Goal: Task Accomplishment & Management: Complete application form

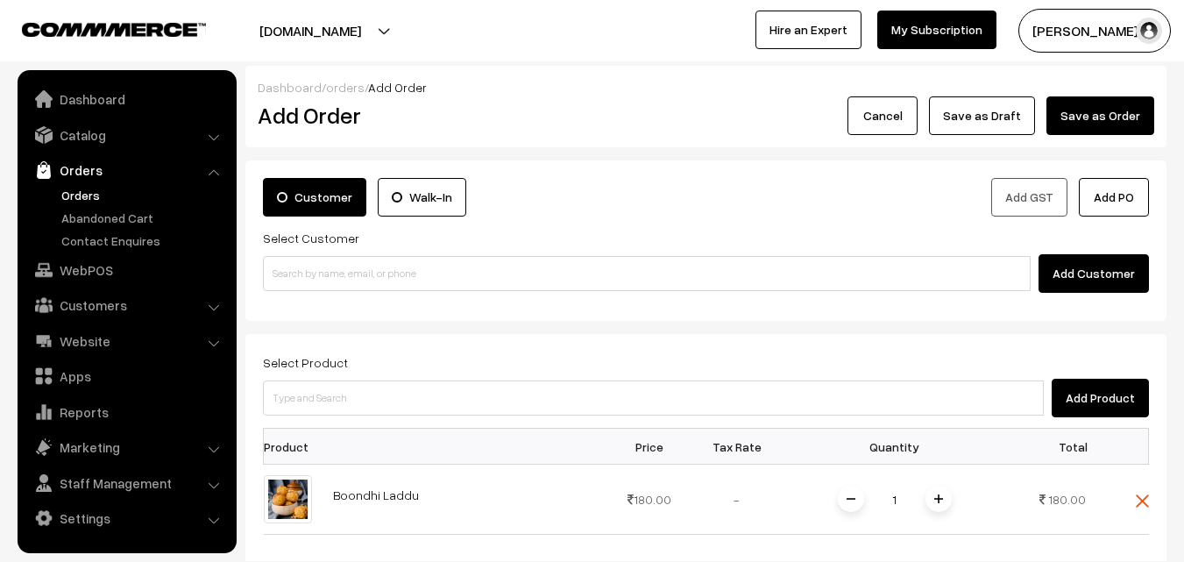
scroll to position [175, 0]
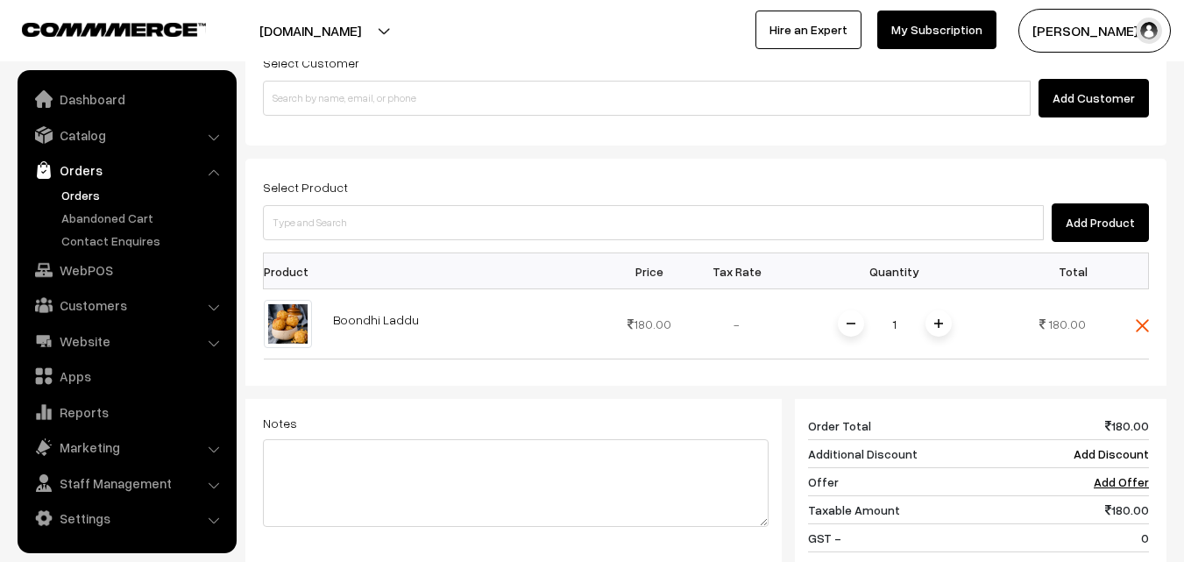
click at [75, 197] on link "Orders" at bounding box center [144, 195] width 174 height 18
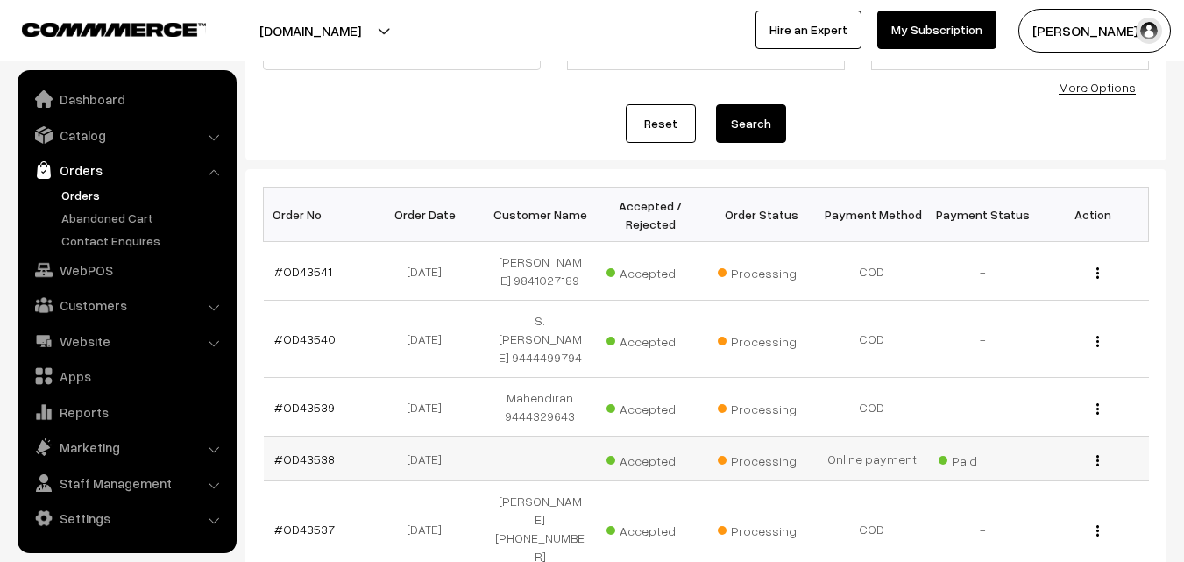
scroll to position [263, 0]
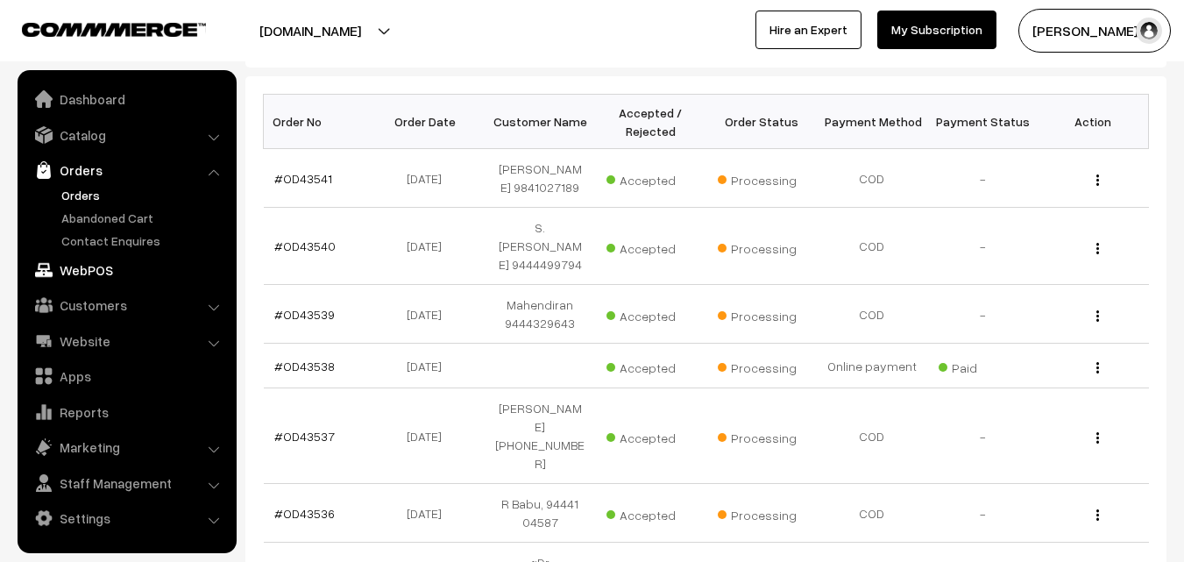
click at [94, 270] on link "WebPOS" at bounding box center [126, 270] width 209 height 32
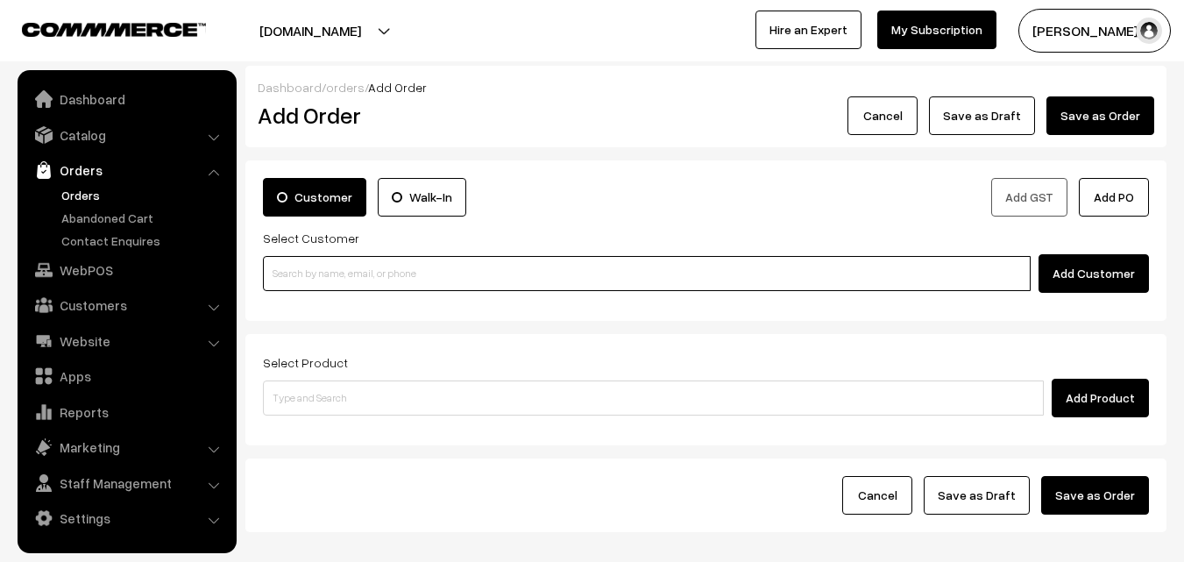
click at [315, 268] on input at bounding box center [647, 273] width 768 height 35
paste input "86809 60025"
click at [311, 275] on input "86809 60025" at bounding box center [647, 273] width 768 height 35
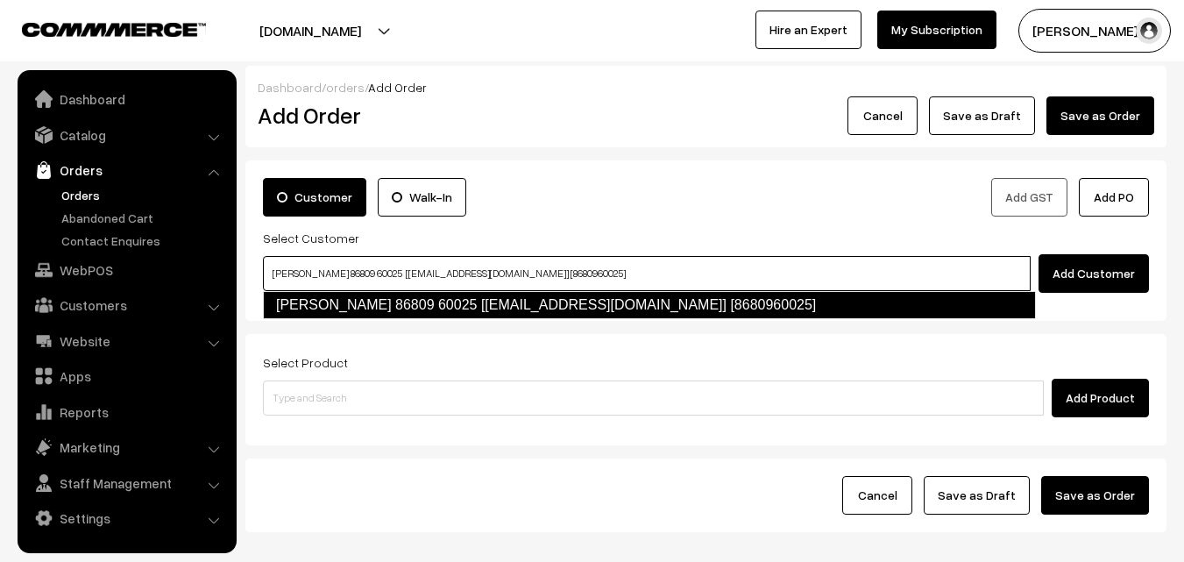
type input "Rengaswamy 86809 60025 [test434@gmail.com] [8680960025]"
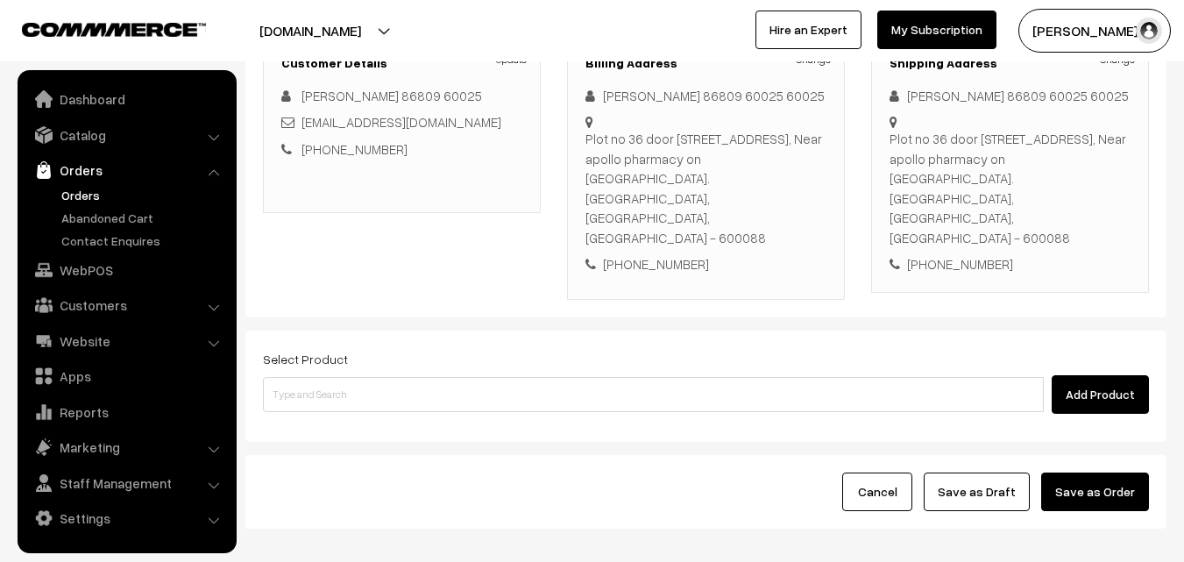
scroll to position [320, 0]
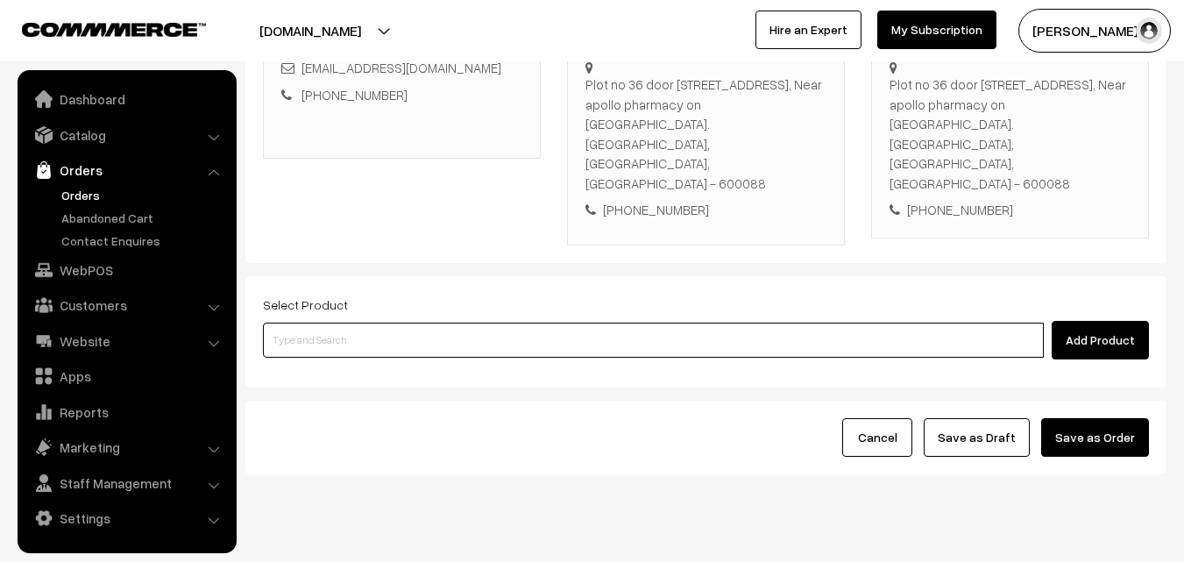
click at [537, 323] on input at bounding box center [653, 340] width 781 height 35
click at [402, 323] on input at bounding box center [653, 340] width 781 height 35
paste input "06th Without Rice..."
type input "06th Without Rice..."
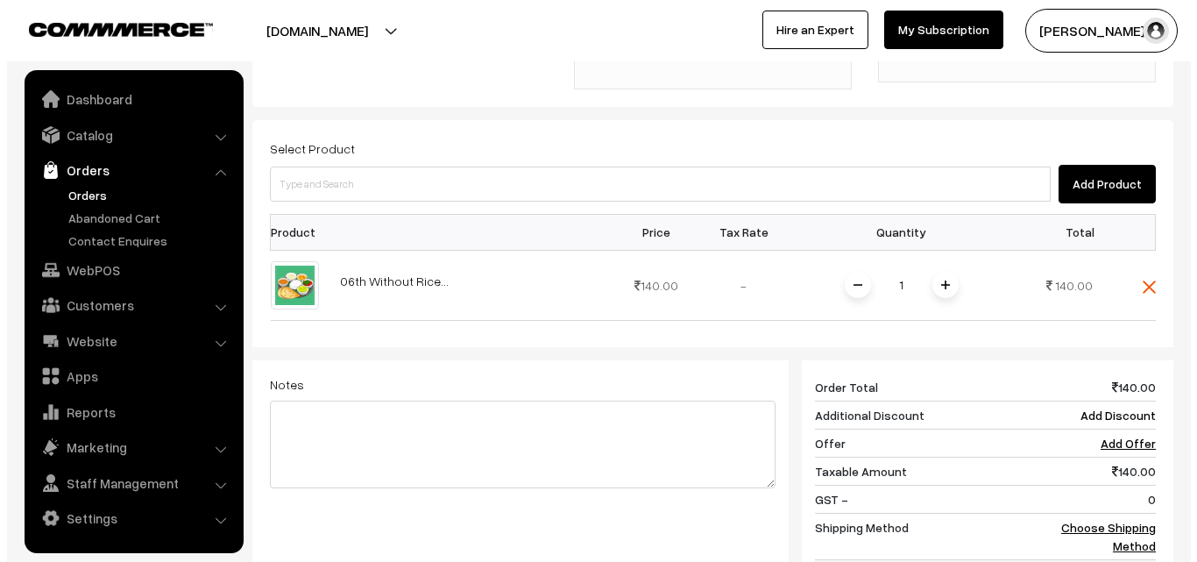
scroll to position [728, 0]
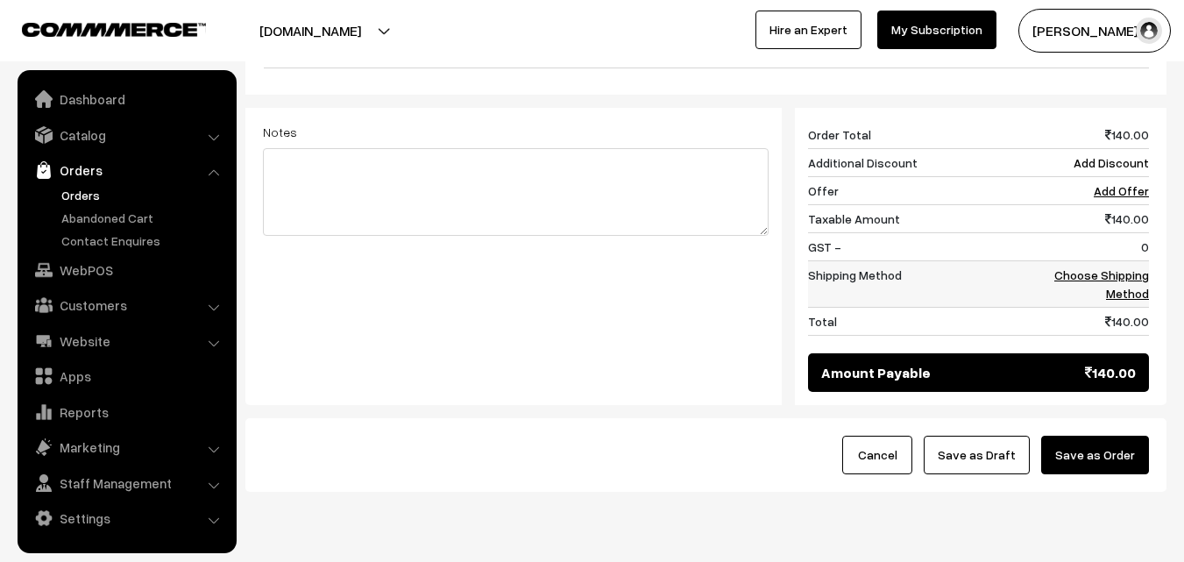
click at [1143, 232] on td "0" at bounding box center [1094, 246] width 109 height 28
click at [1139, 267] on link "Choose Shipping Method" at bounding box center [1101, 283] width 95 height 33
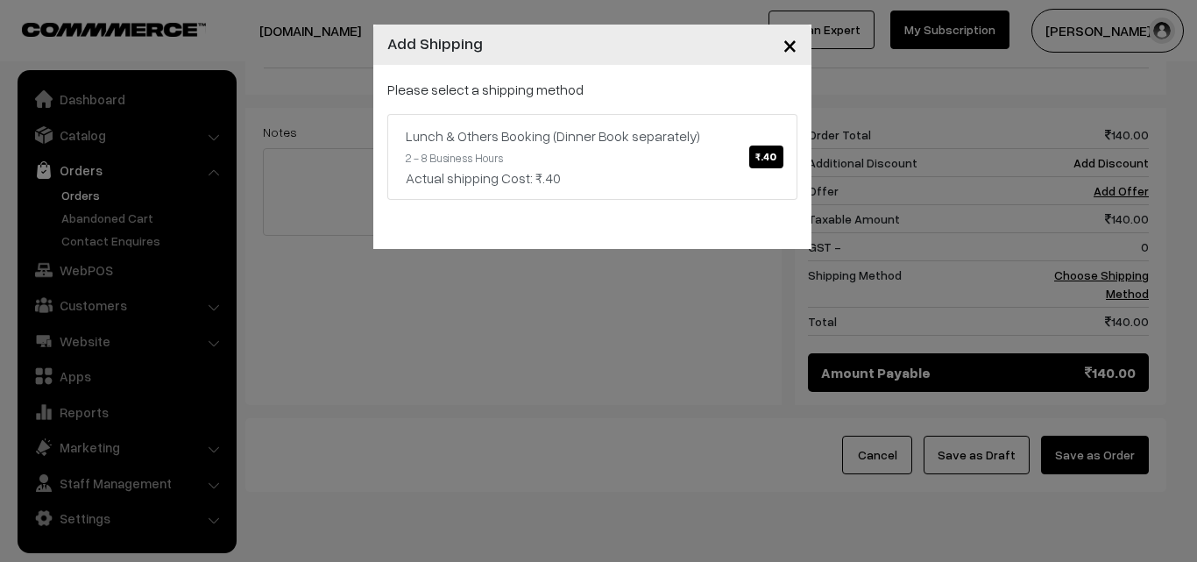
click at [802, 180] on div "Please select a shipping method Lunch & Others Booking (Dinner Book separately)…" at bounding box center [592, 157] width 438 height 184
click at [728, 153] on link "Lunch & Others Booking (Dinner Book separately) ₹.40 2 - 8 Business Hours Actua…" at bounding box center [592, 157] width 410 height 86
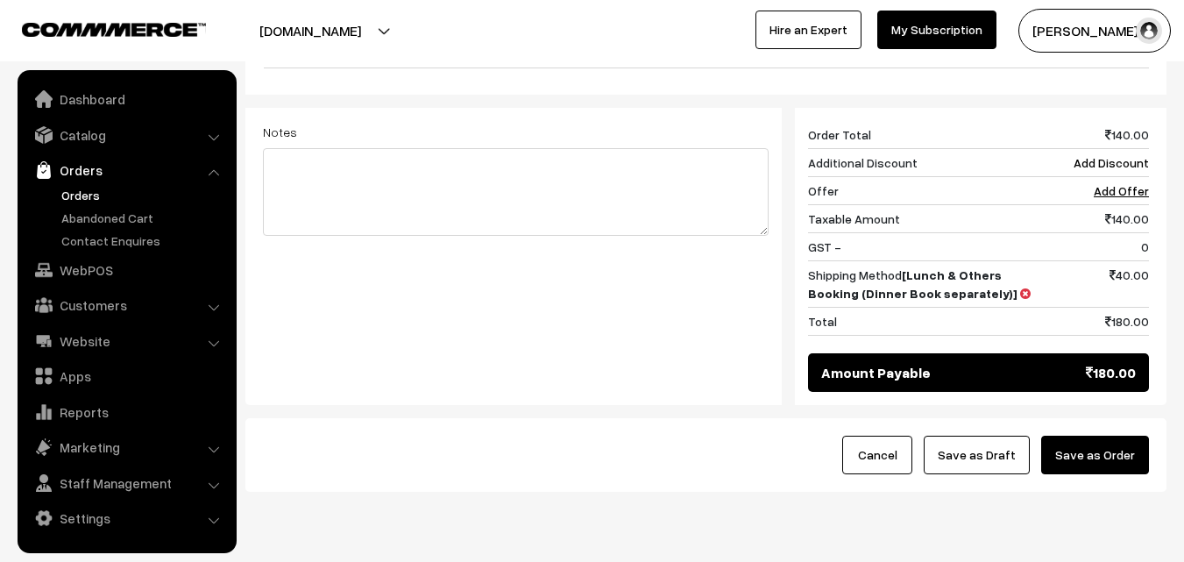
click at [1068, 436] on button "Save as Order" at bounding box center [1095, 455] width 108 height 39
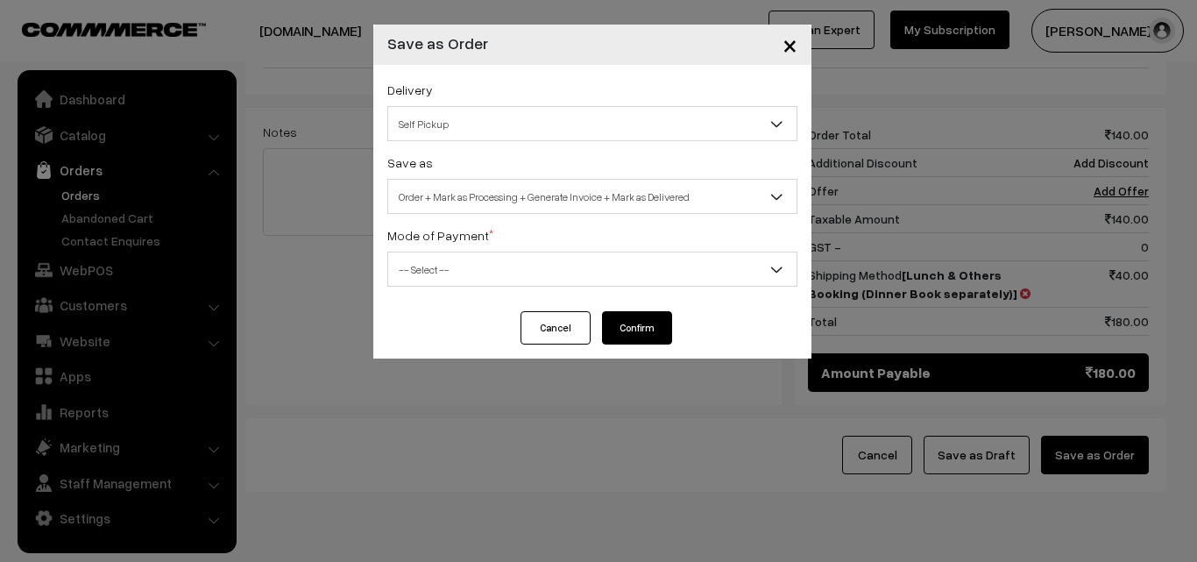
click at [520, 195] on span "Order + Mark as Processing + Generate Invoice + Mark as Delivered" at bounding box center [592, 196] width 408 height 31
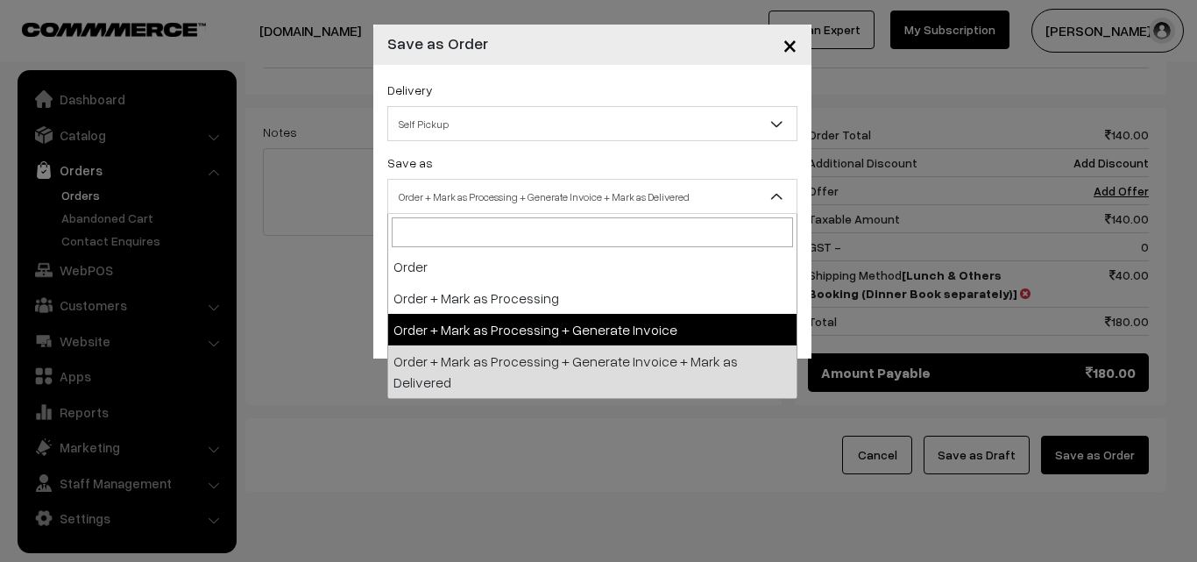
select select "3"
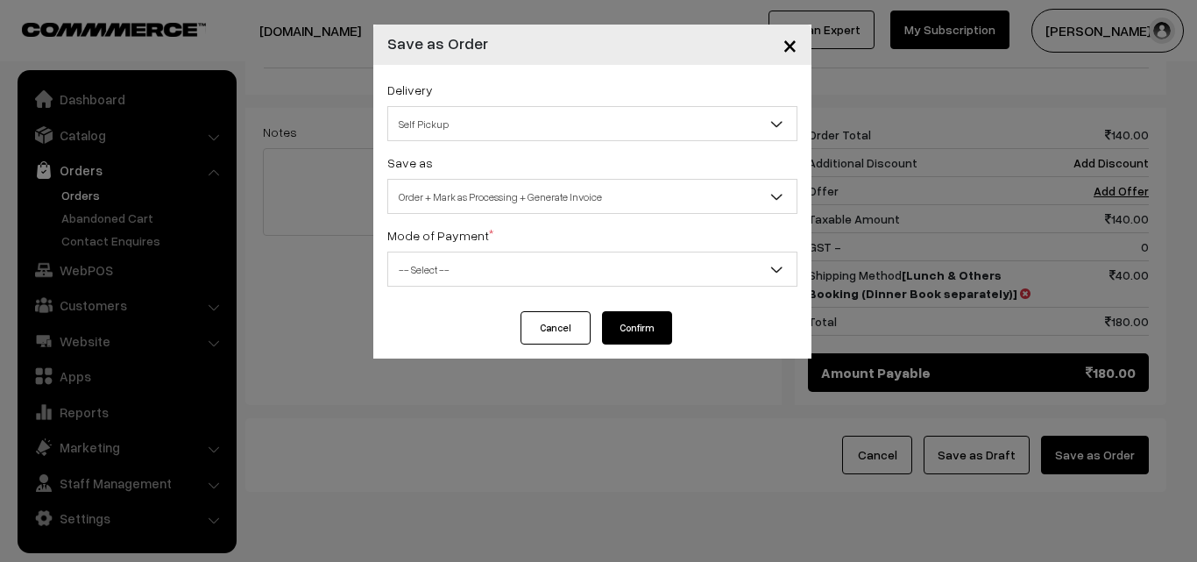
click at [477, 275] on span "-- Select --" at bounding box center [592, 269] width 408 height 31
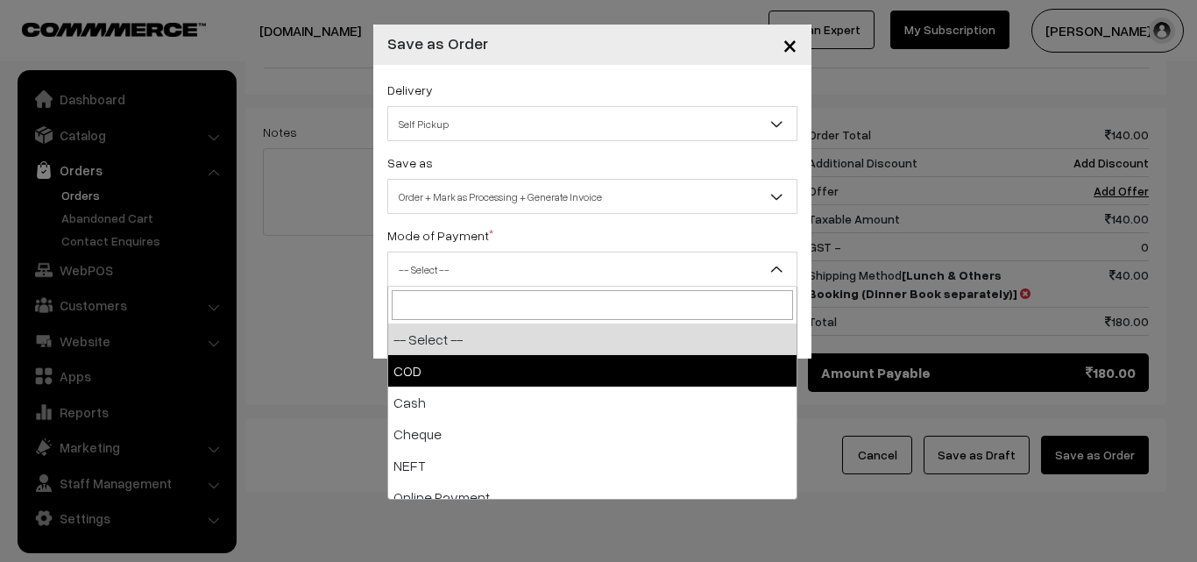
select select "1"
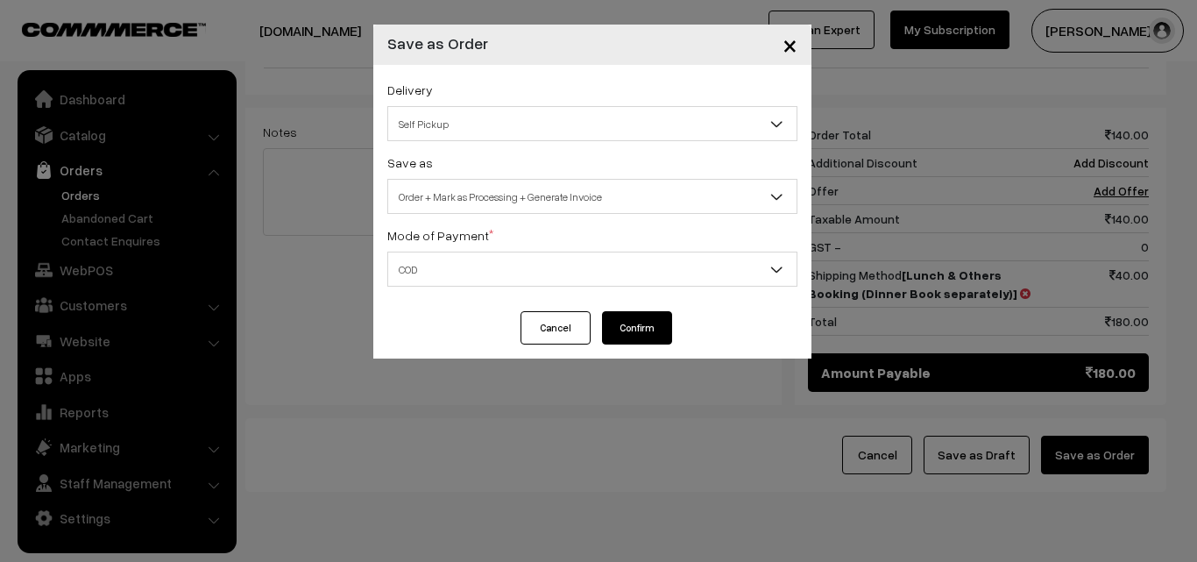
click at [636, 333] on button "Confirm" at bounding box center [637, 327] width 70 height 33
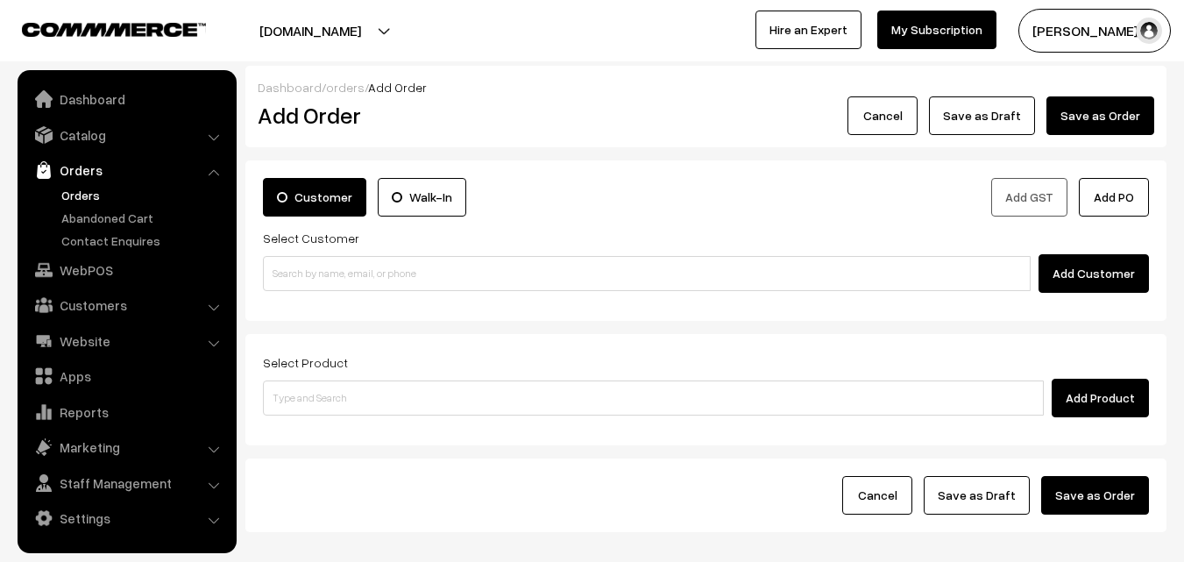
click at [373, 245] on div "Select Customer Add Customer" at bounding box center [706, 260] width 886 height 66
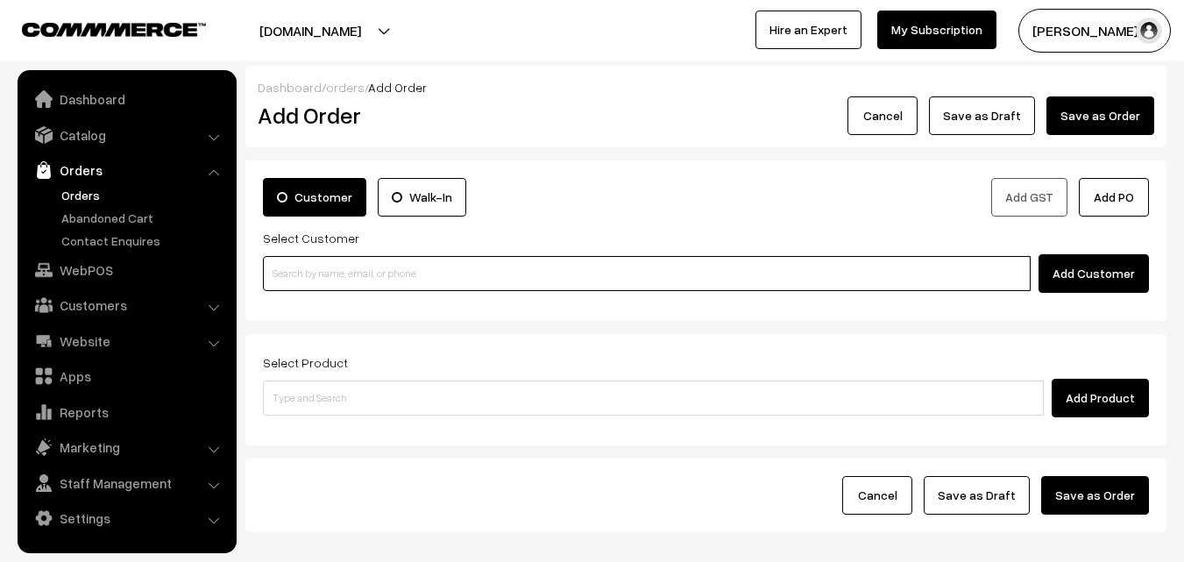
click at [390, 280] on input at bounding box center [647, 273] width 768 height 35
paste input "86809 60025"
click at [295, 273] on input "86809 60025" at bounding box center [647, 273] width 768 height 35
click at [303, 269] on input "86809 60025" at bounding box center [647, 273] width 768 height 35
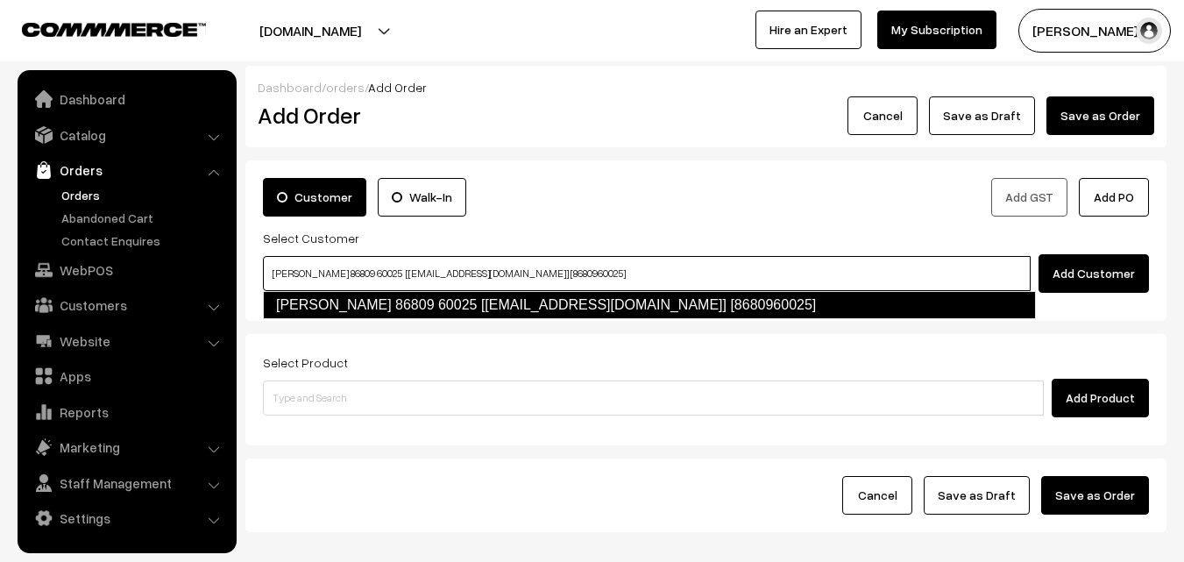
type input "[PERSON_NAME] 86809 60025 [[EMAIL_ADDRESS][DOMAIN_NAME]] [8680960025]"
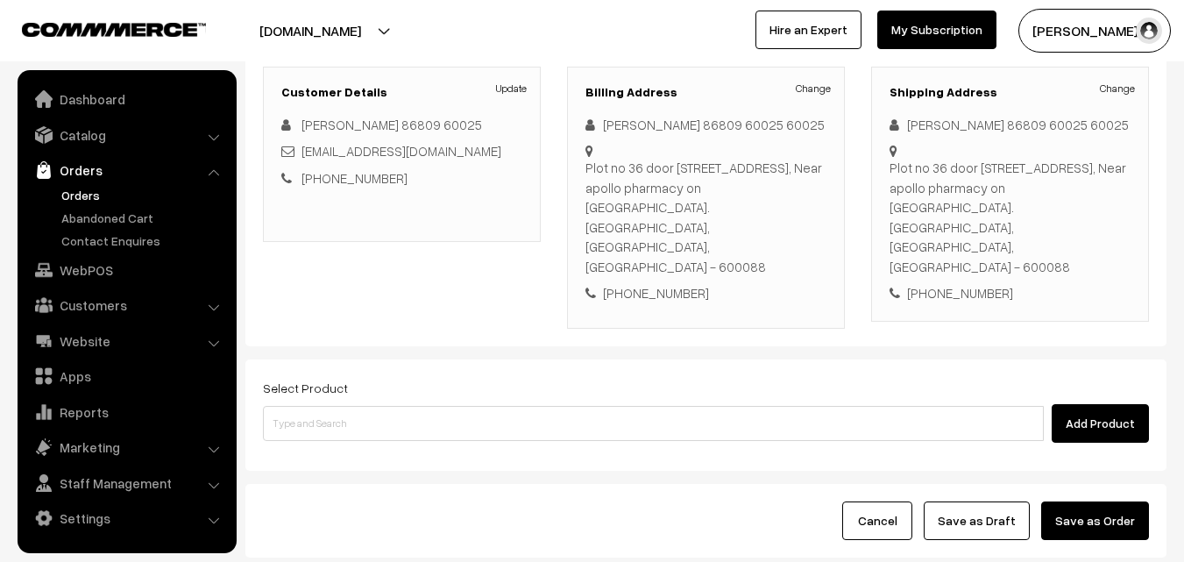
scroll to position [263, 0]
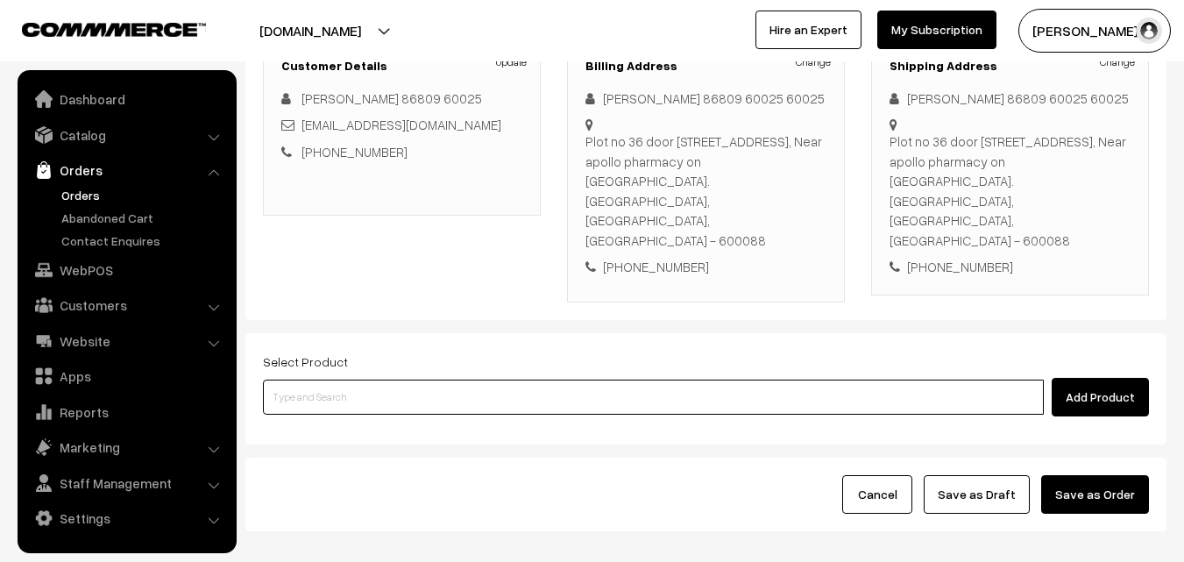
click at [436, 380] on input at bounding box center [653, 397] width 781 height 35
paste input "06th Without Rice..."
type input "06th Without Rice..."
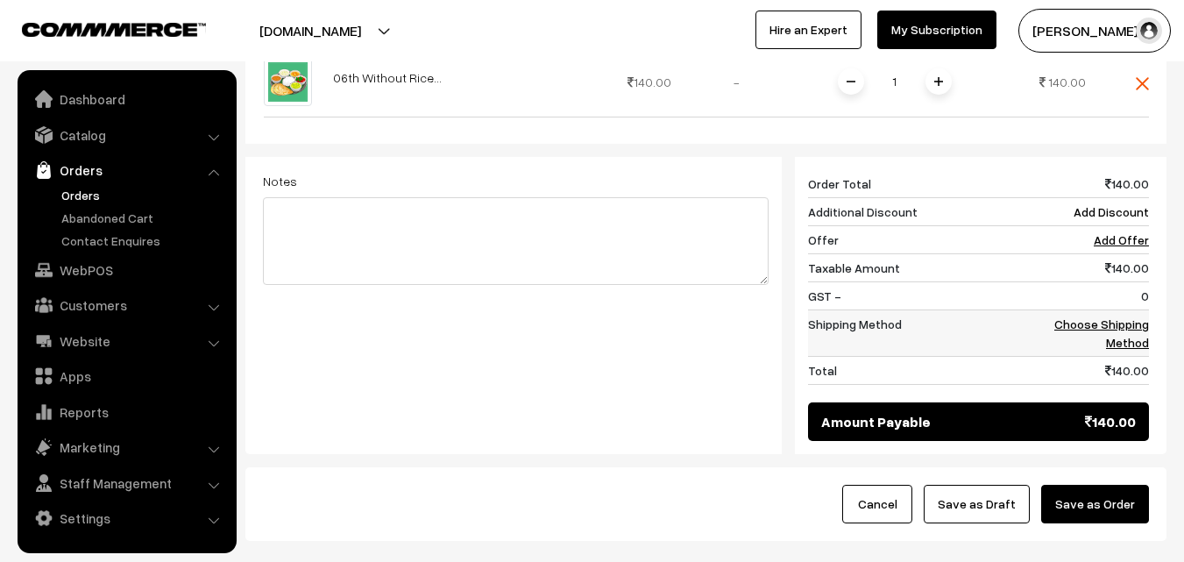
scroll to position [571, 0]
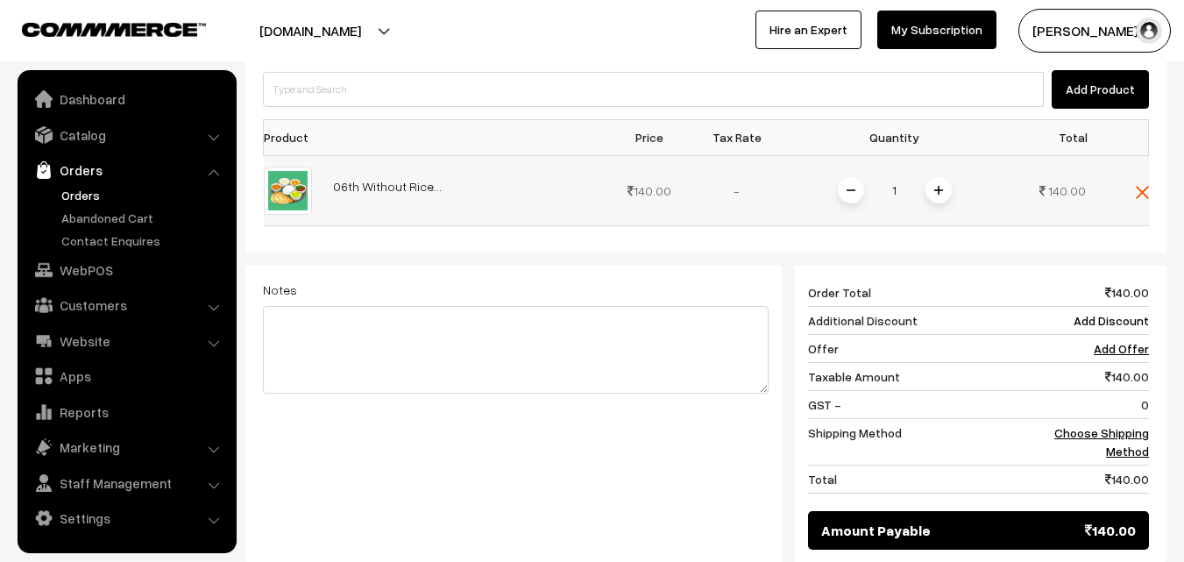
click at [934, 186] on img at bounding box center [938, 190] width 9 height 9
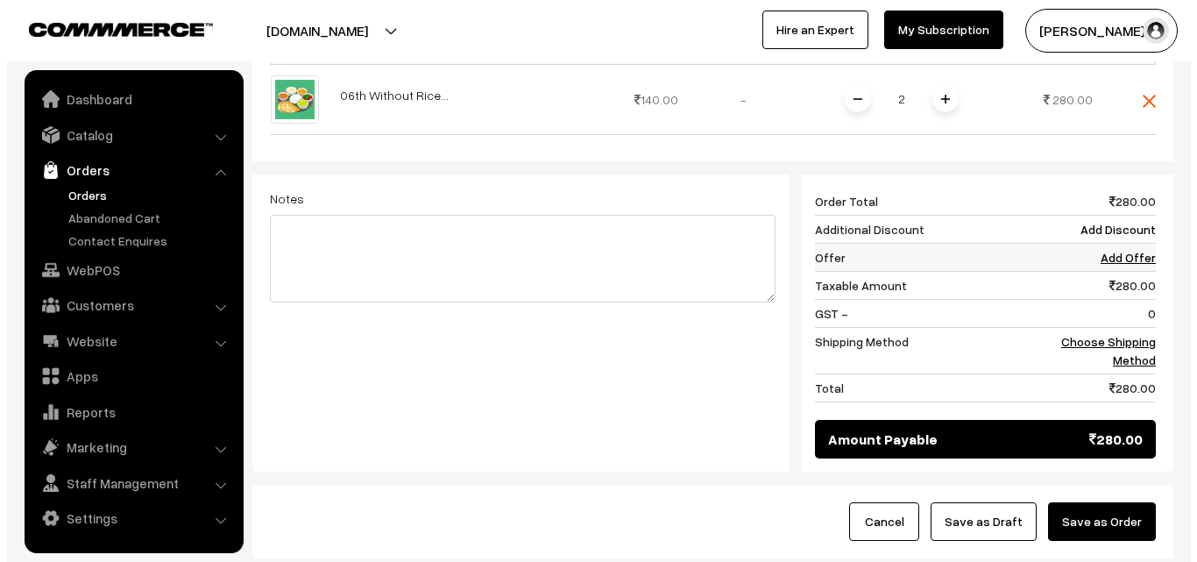
scroll to position [746, 0]
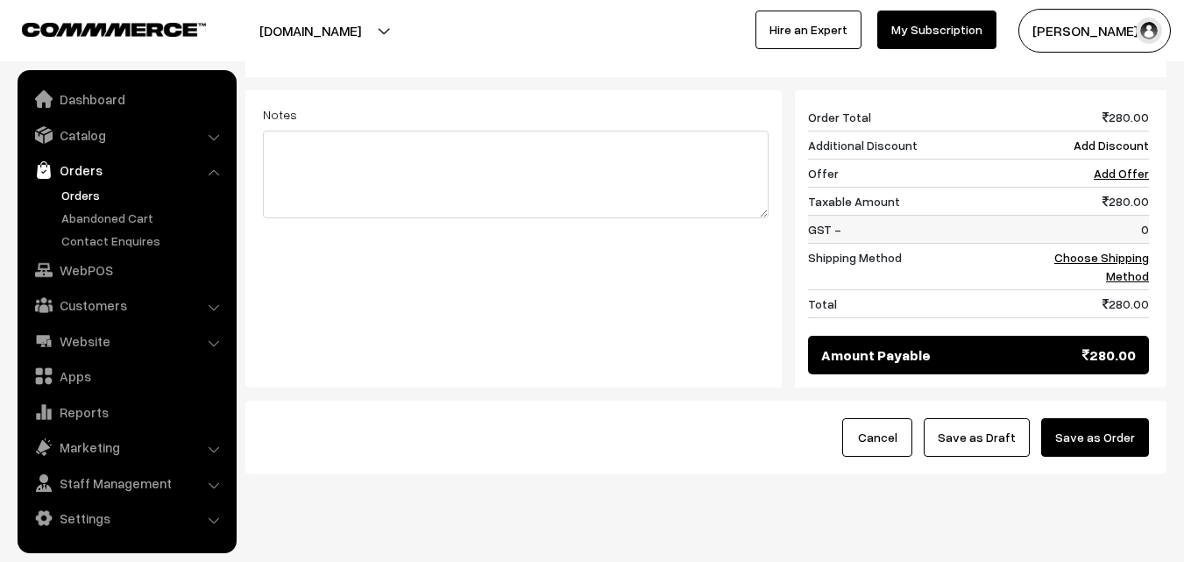
click at [1128, 215] on td "0" at bounding box center [1094, 229] width 109 height 28
click at [1127, 250] on link "Choose Shipping Method" at bounding box center [1101, 266] width 95 height 33
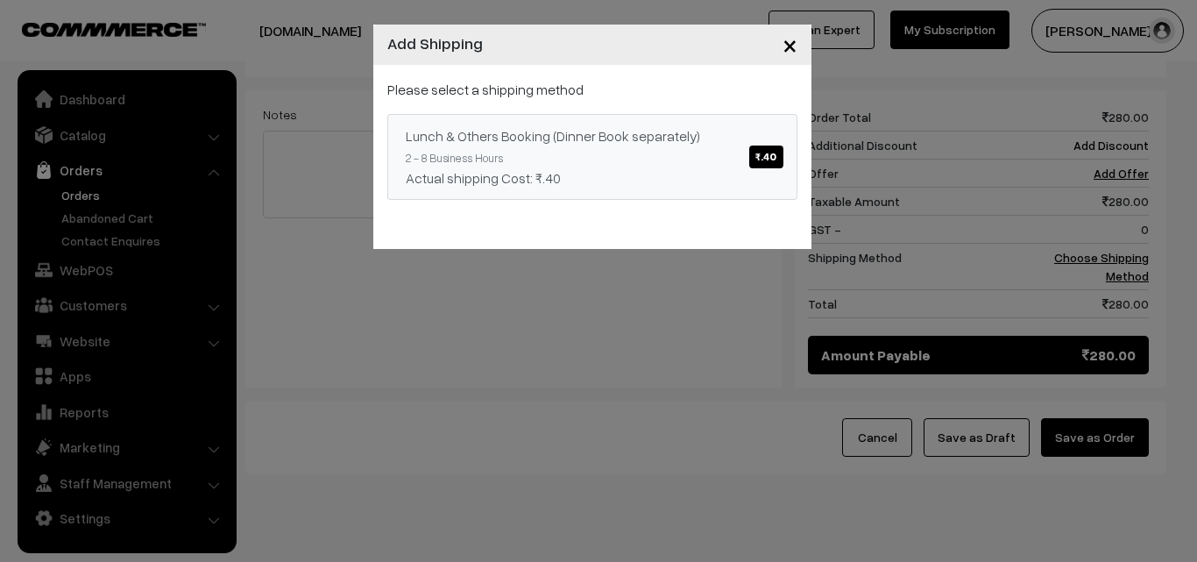
click at [494, 135] on div "Lunch & Others Booking (Dinner Book separately) ₹.40" at bounding box center [592, 135] width 373 height 21
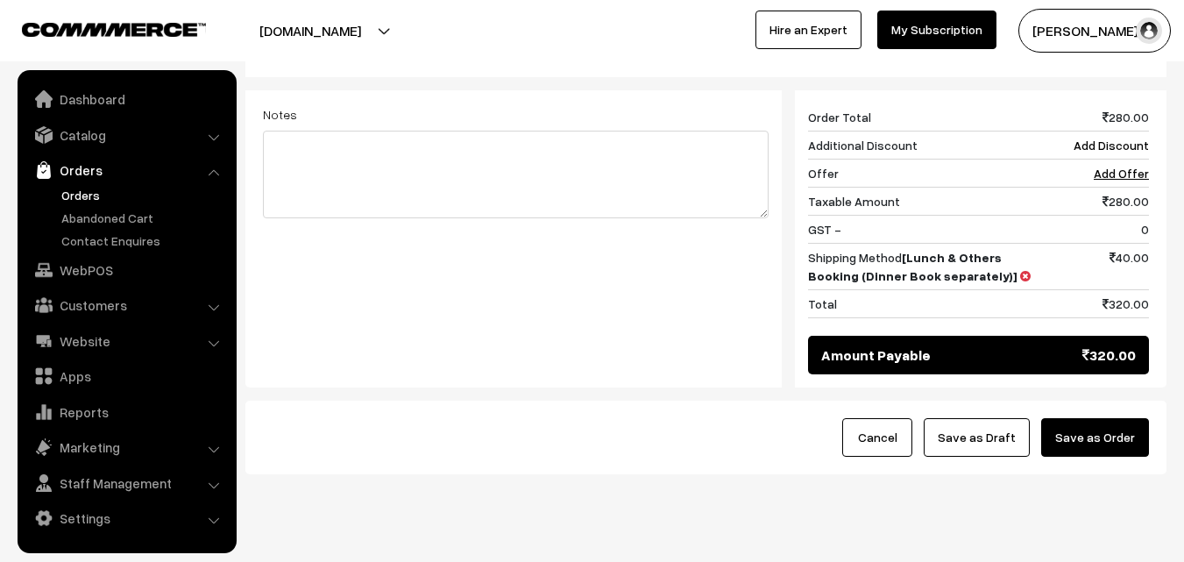
click at [1129, 418] on button "Save as Order" at bounding box center [1095, 437] width 108 height 39
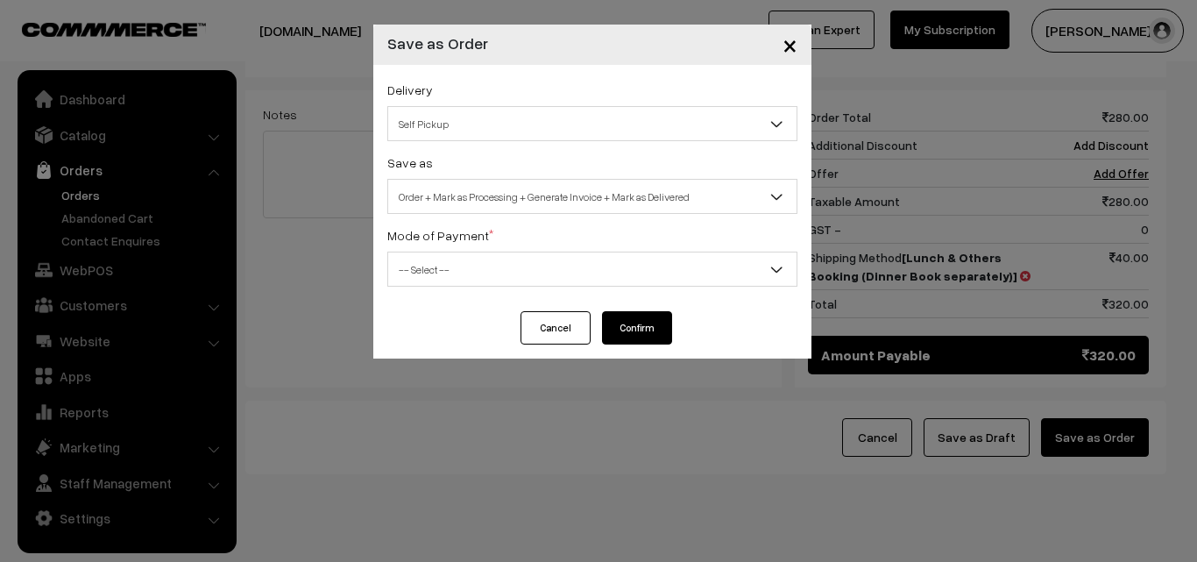
click at [584, 208] on span "Order + Mark as Processing + Generate Invoice + Mark as Delivered" at bounding box center [592, 196] width 408 height 31
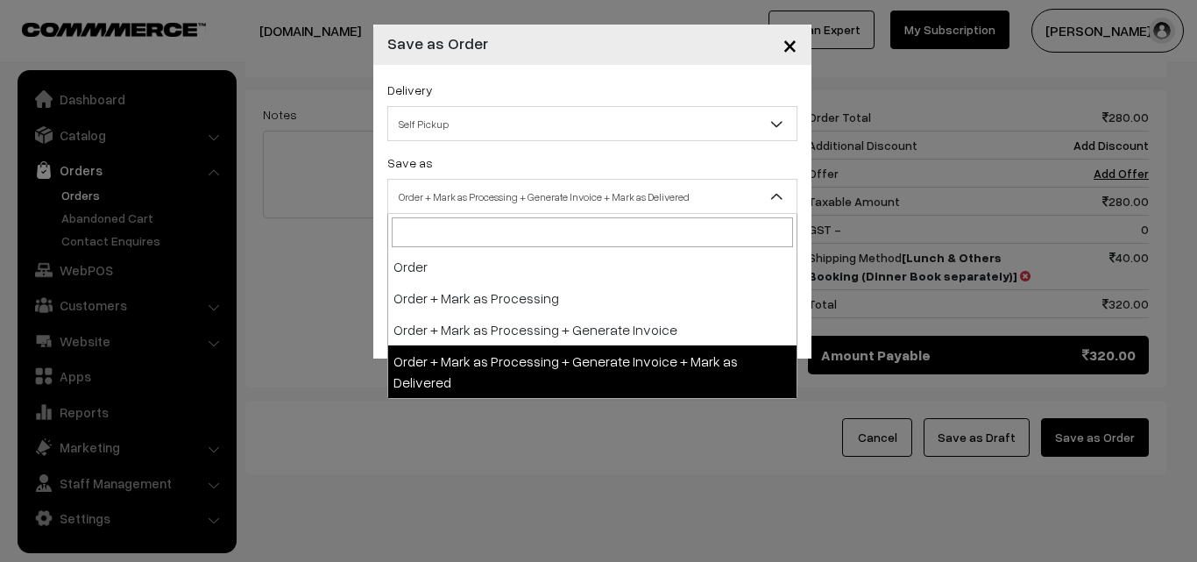
select select "3"
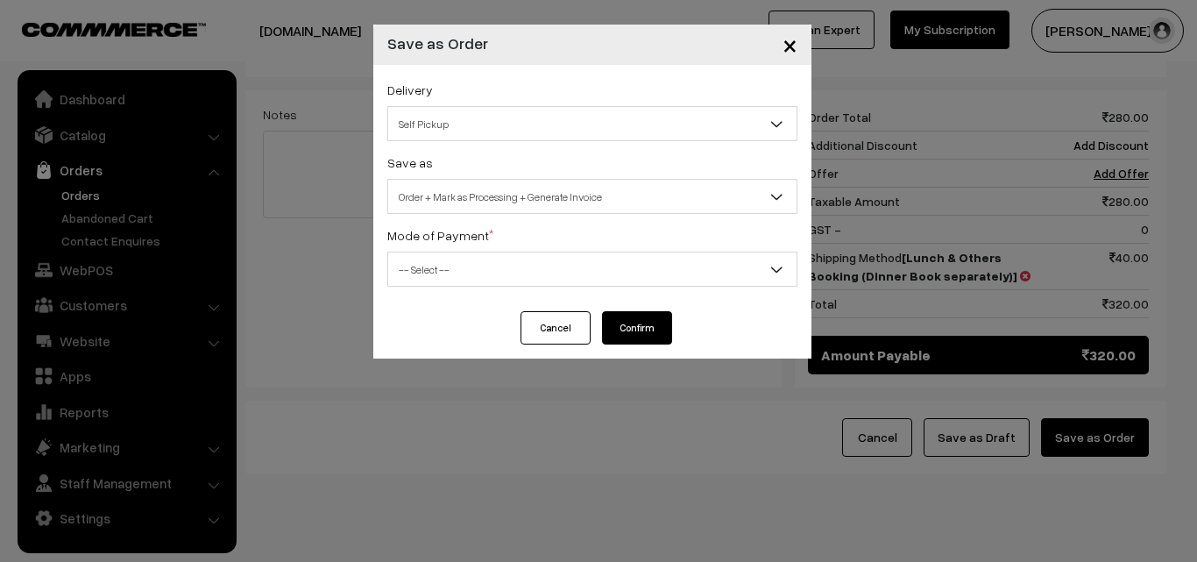
click at [504, 274] on span "-- Select --" at bounding box center [592, 269] width 408 height 31
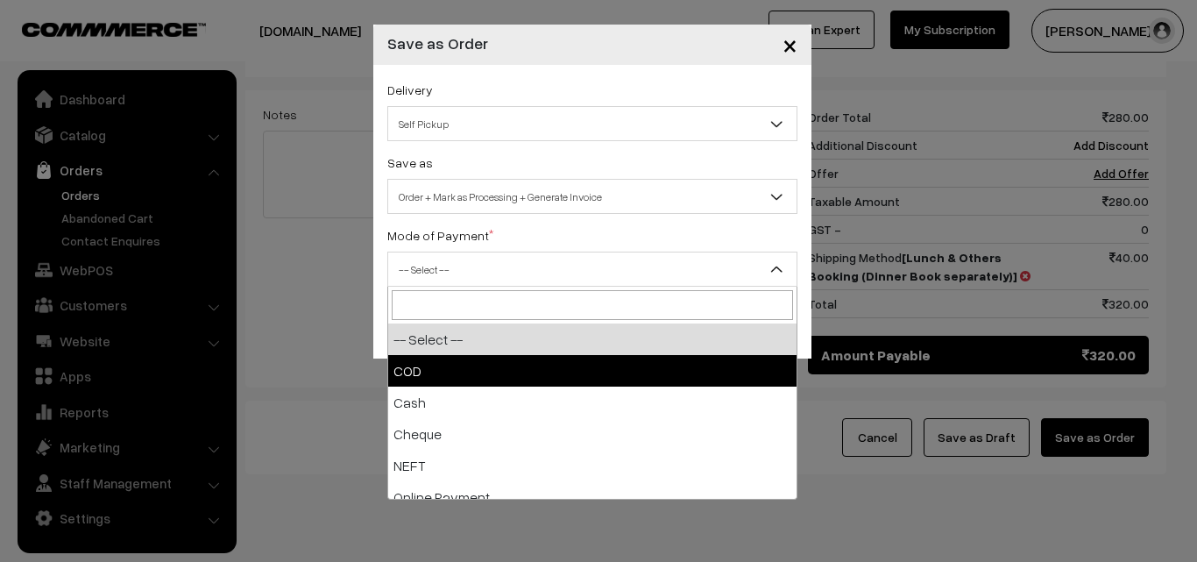
select select "1"
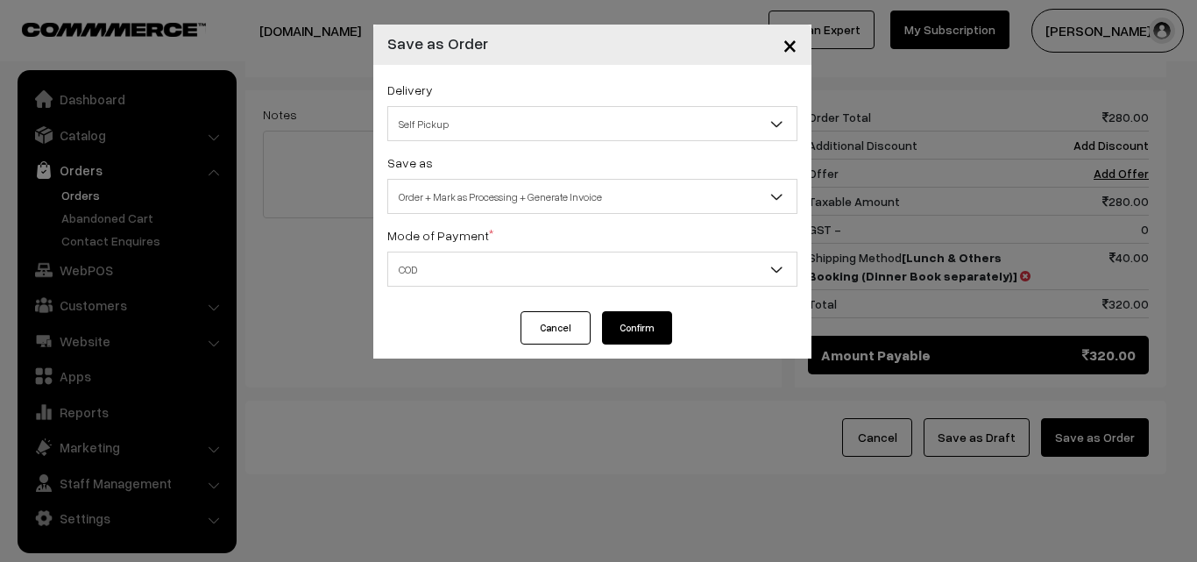
click at [621, 325] on button "Confirm" at bounding box center [637, 327] width 70 height 33
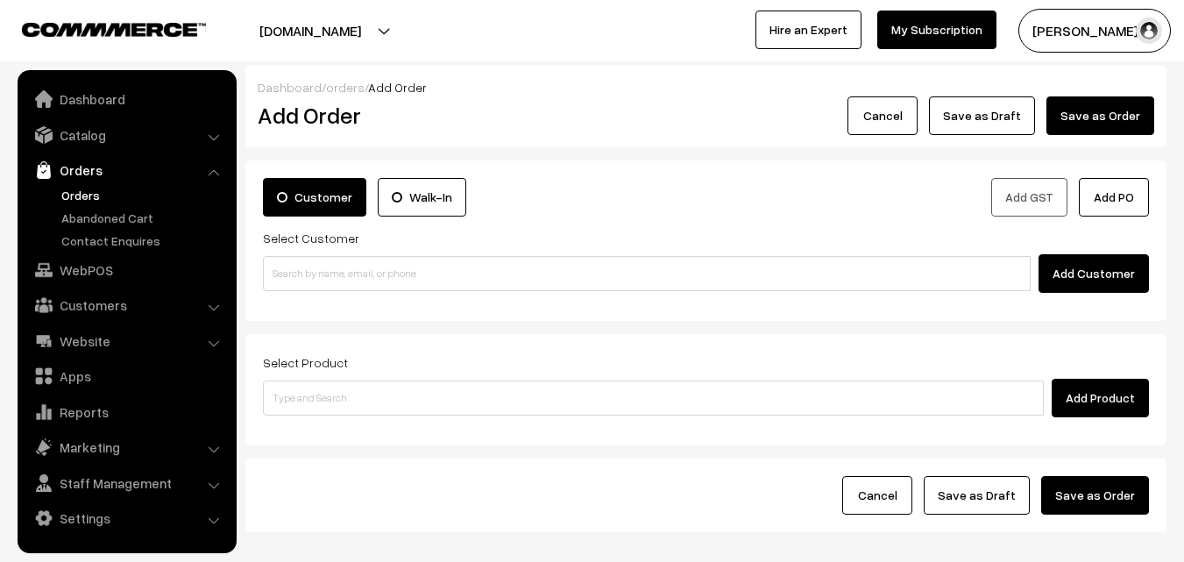
click at [79, 195] on link "Orders" at bounding box center [144, 195] width 174 height 18
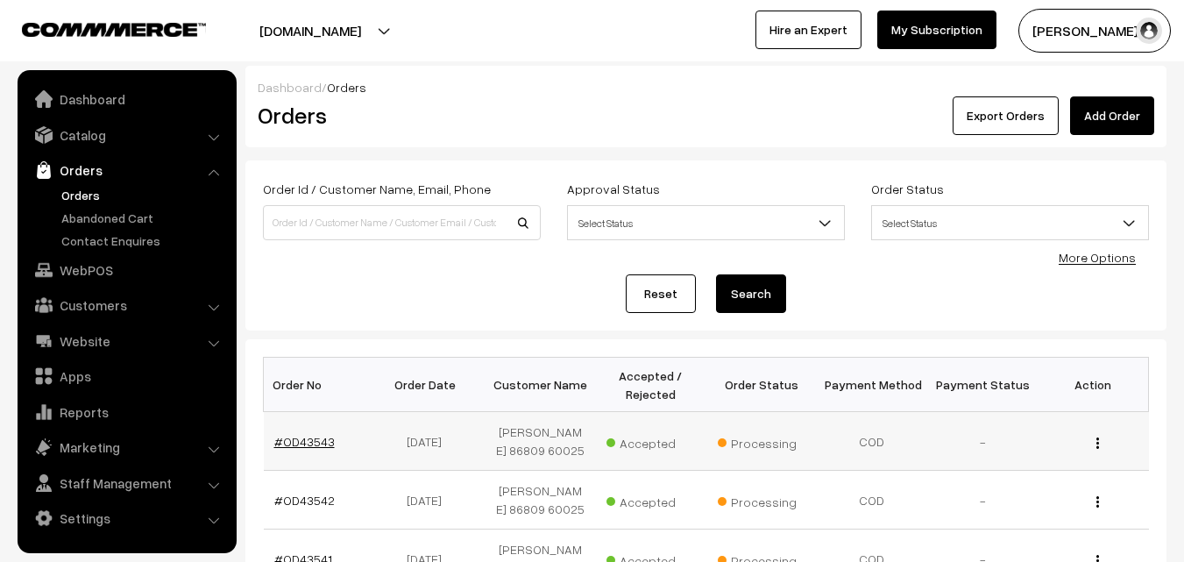
click at [317, 440] on link "#OD43543" at bounding box center [304, 441] width 60 height 15
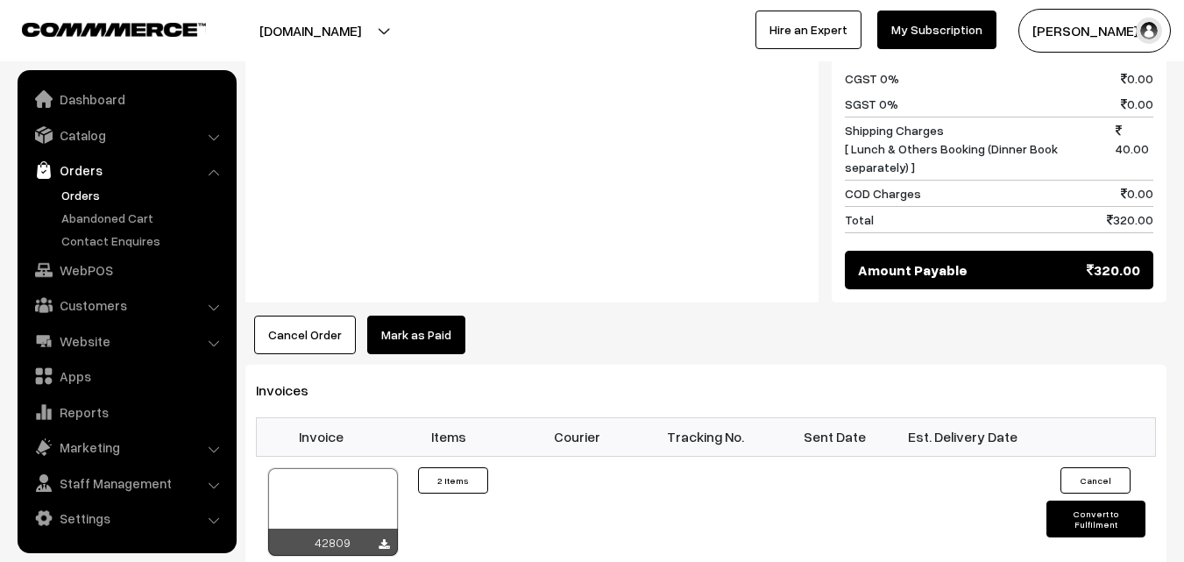
scroll to position [1052, 0]
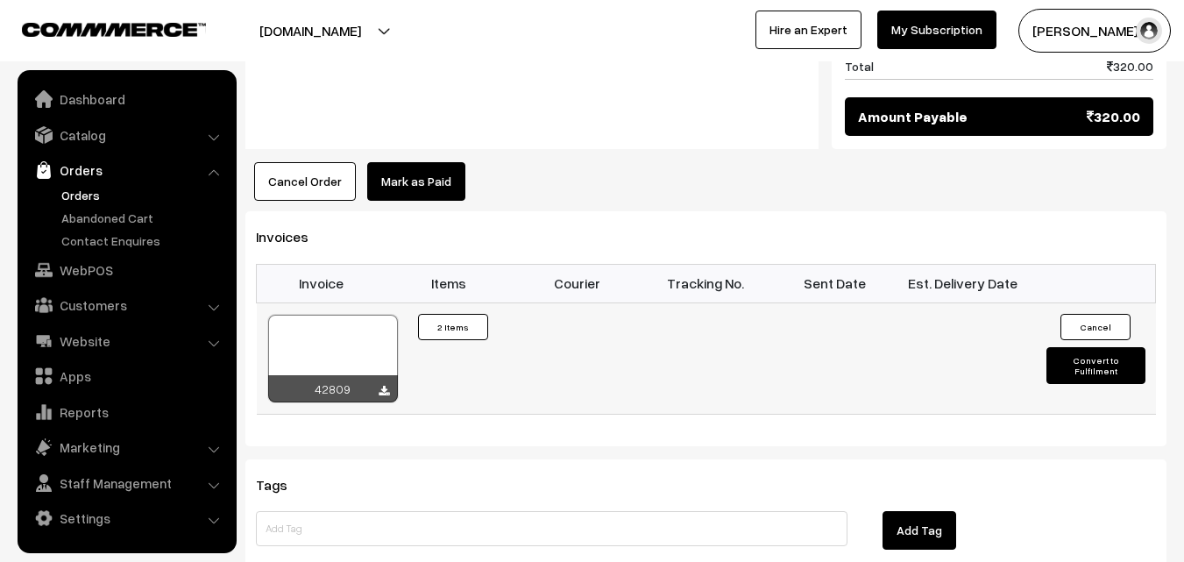
click at [355, 330] on div at bounding box center [333, 359] width 130 height 88
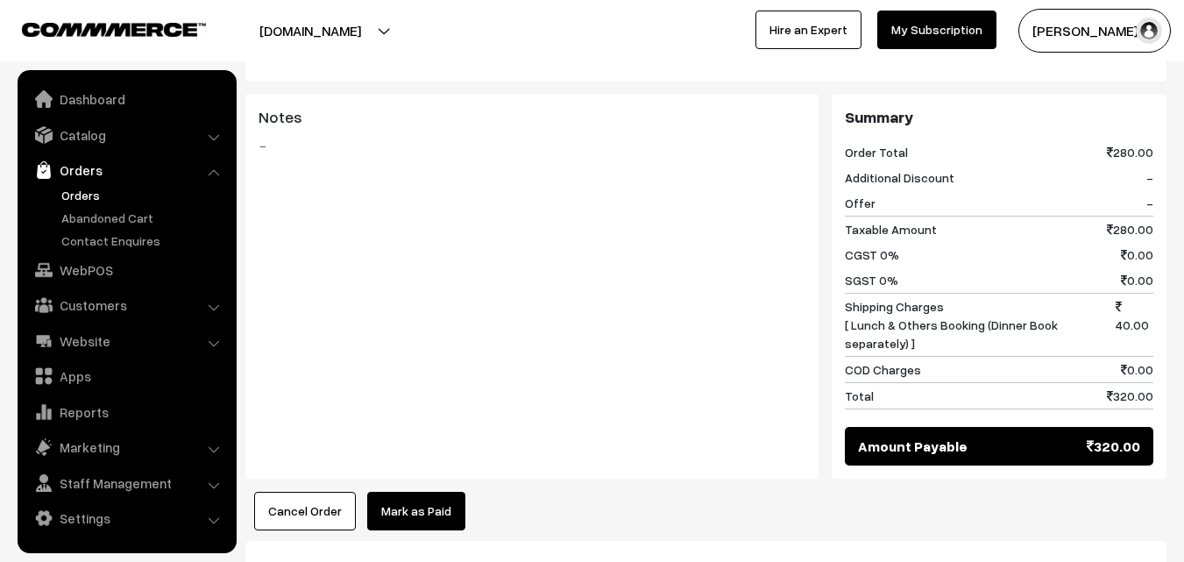
scroll to position [701, 0]
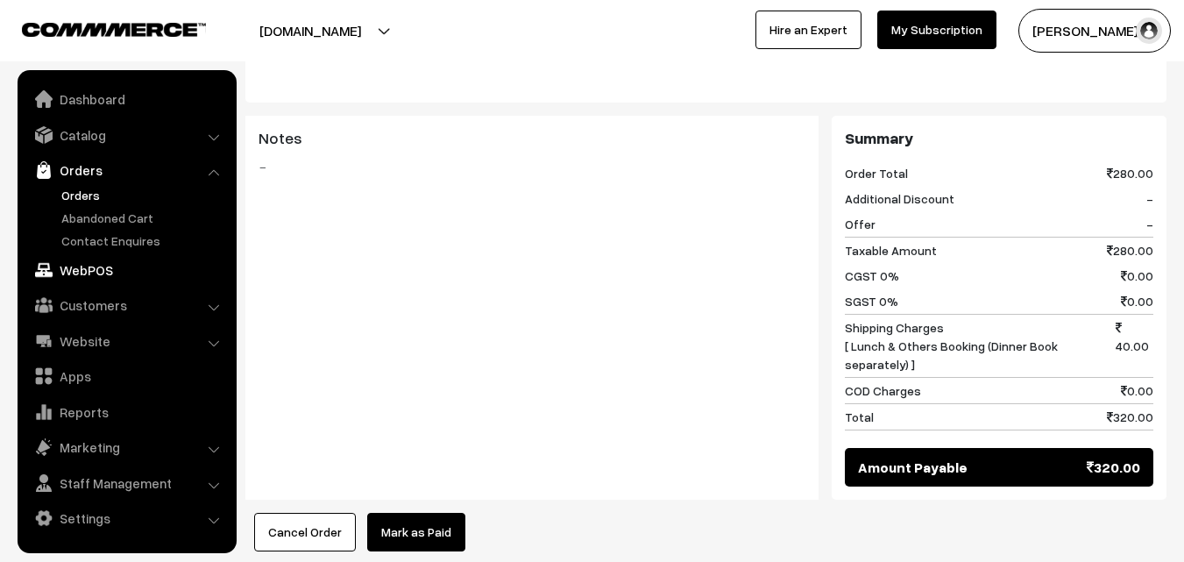
click at [115, 259] on link "WebPOS" at bounding box center [126, 270] width 209 height 32
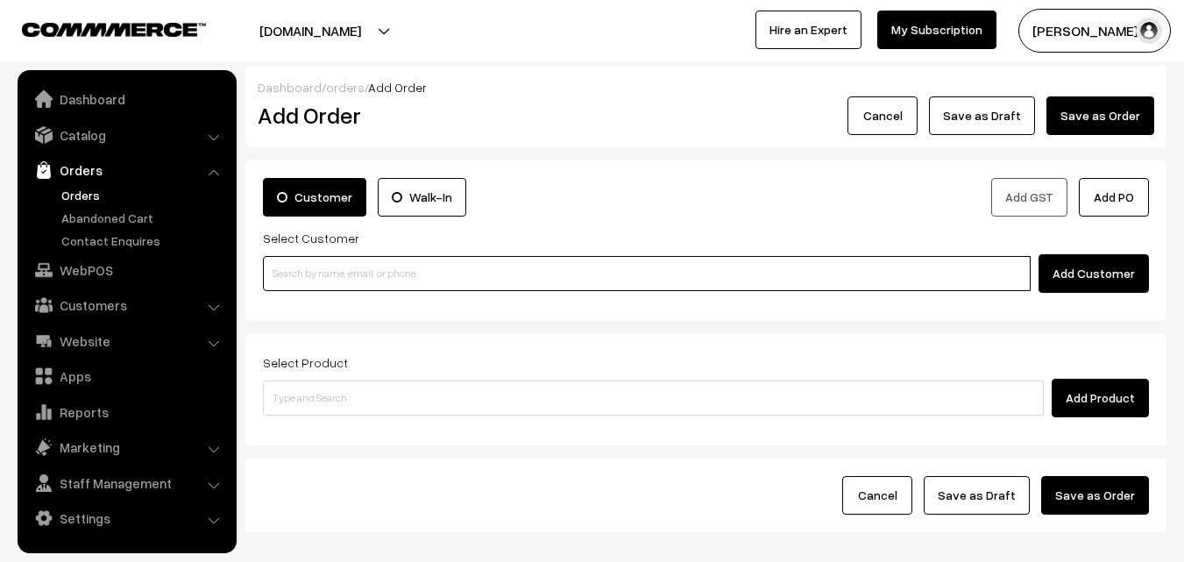
click at [406, 273] on input at bounding box center [647, 273] width 768 height 35
click at [433, 278] on input at bounding box center [647, 273] width 768 height 35
paste input "99627 51544"
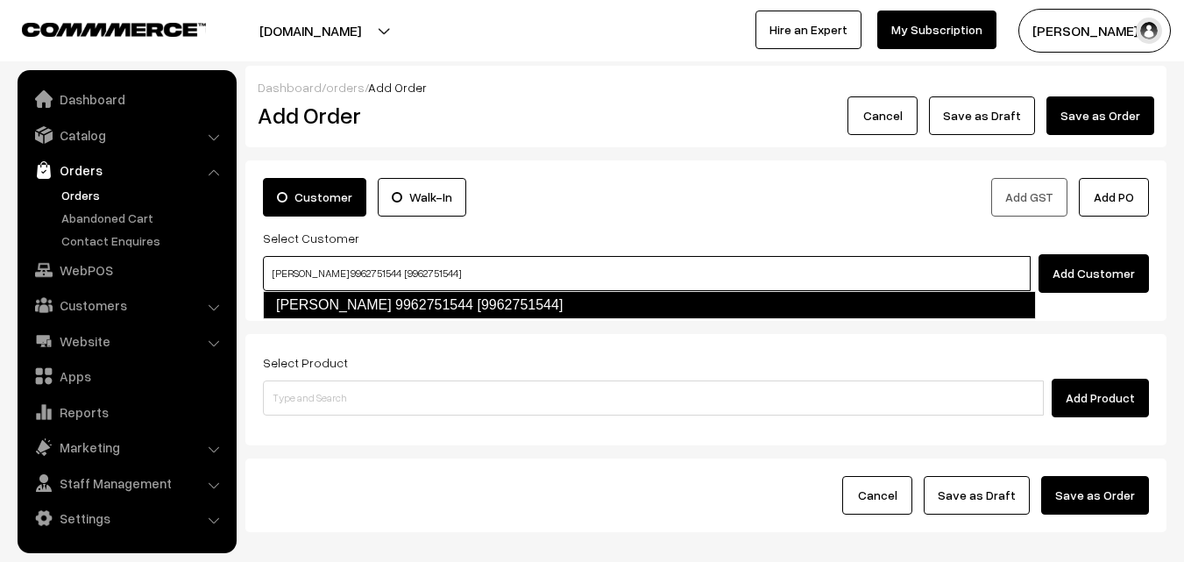
type input "Sankarambadi Kannan 9962751544 [9962751544]"
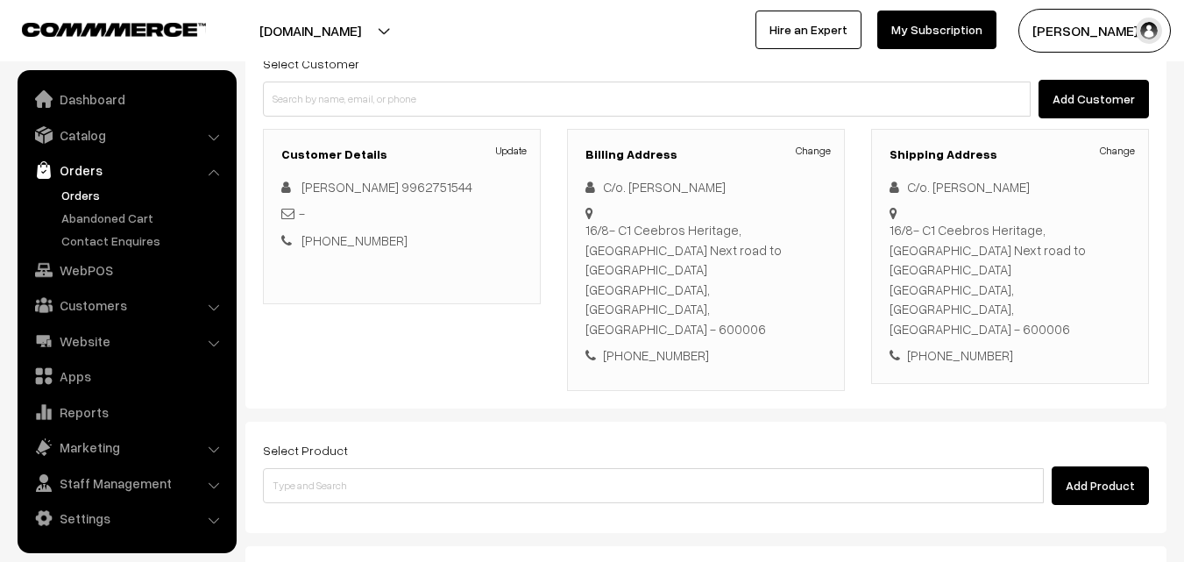
scroll to position [175, 0]
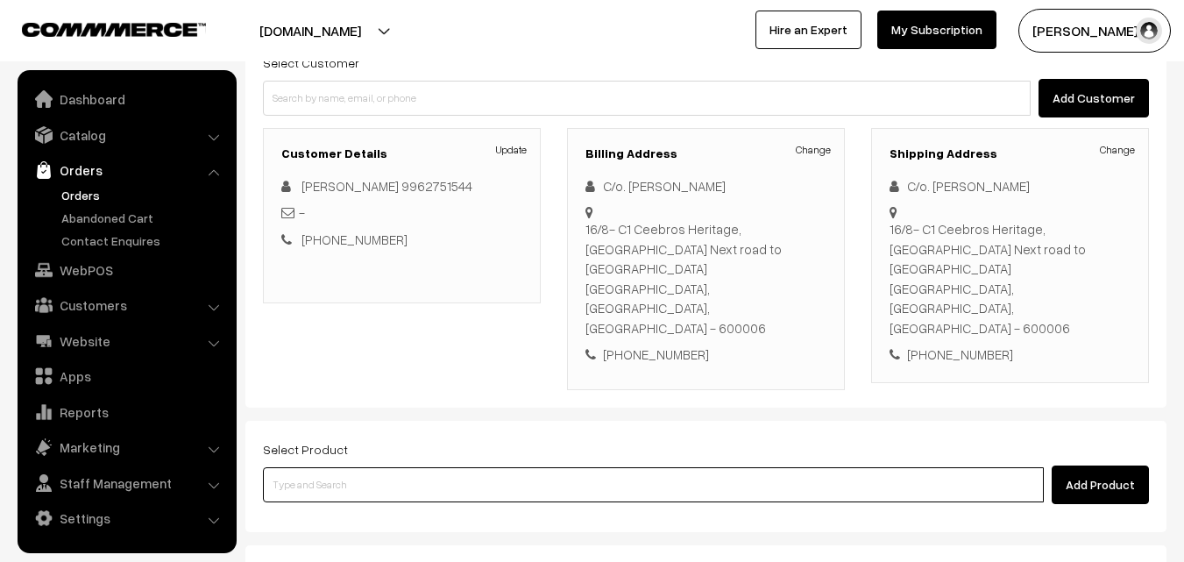
click at [423, 467] on input at bounding box center [653, 484] width 781 height 35
paste input "06th Without Rice..."
type input "06th Without Rice..."
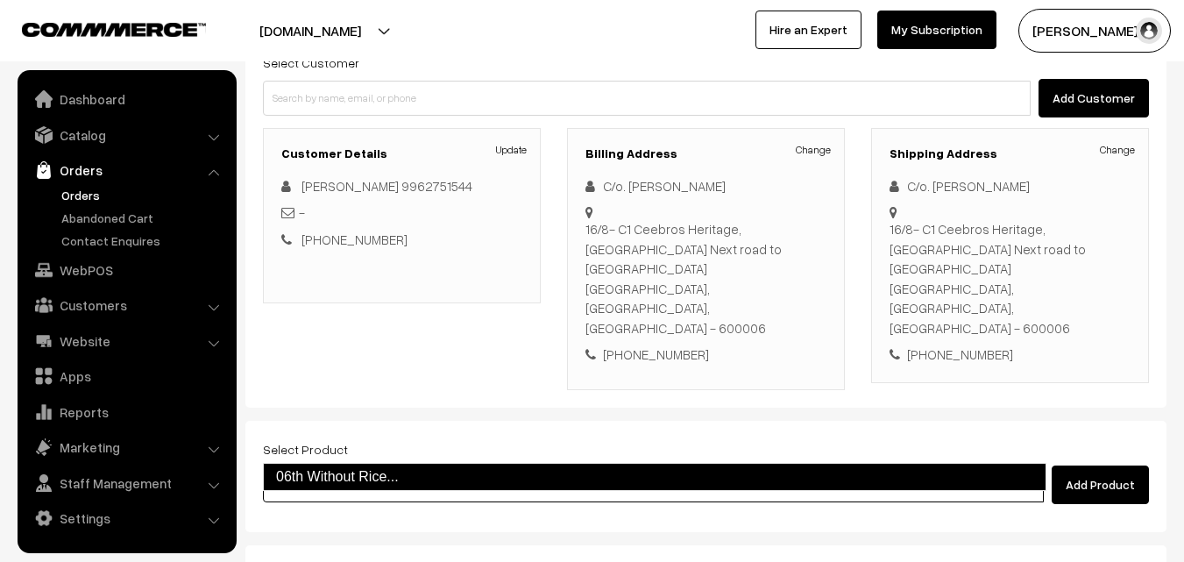
click at [372, 477] on link "06th Without Rice..." at bounding box center [655, 477] width 784 height 28
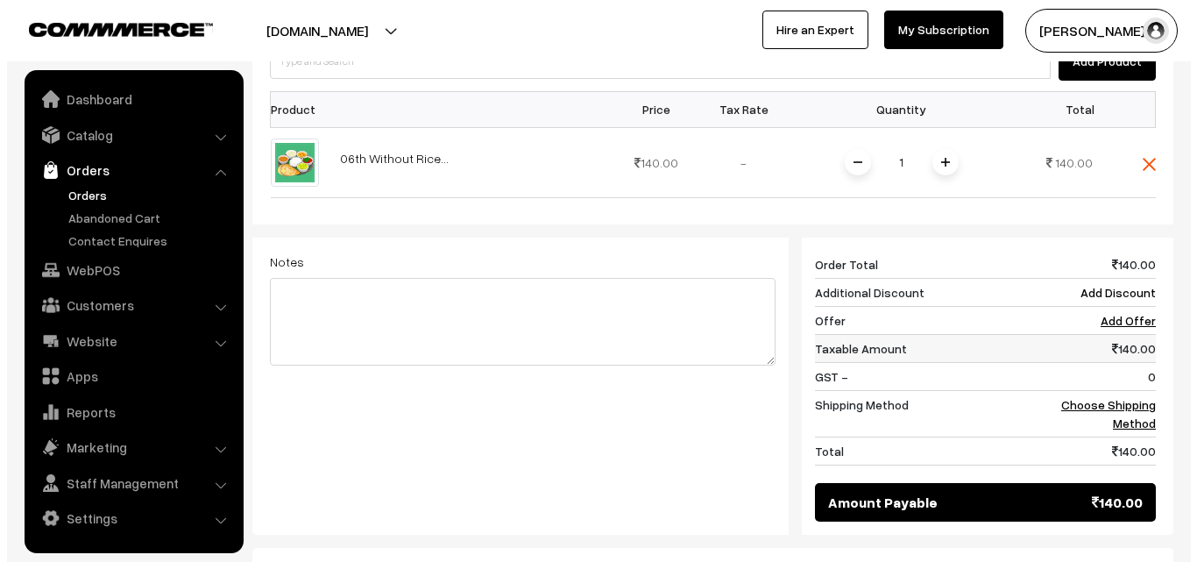
scroll to position [701, 0]
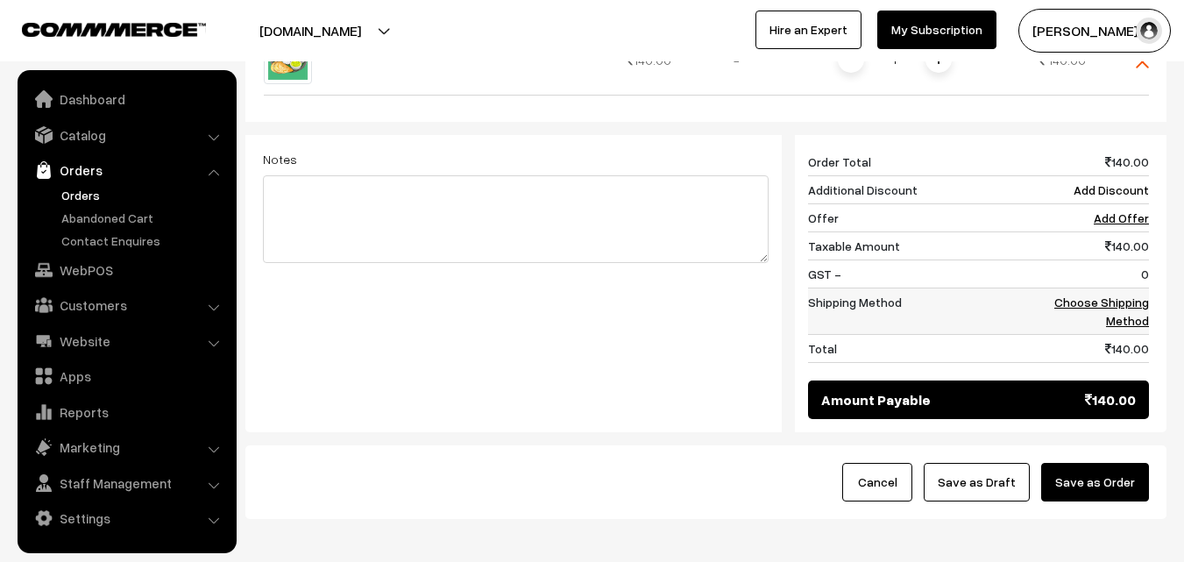
click at [1116, 295] on link "Choose Shipping Method" at bounding box center [1101, 311] width 95 height 33
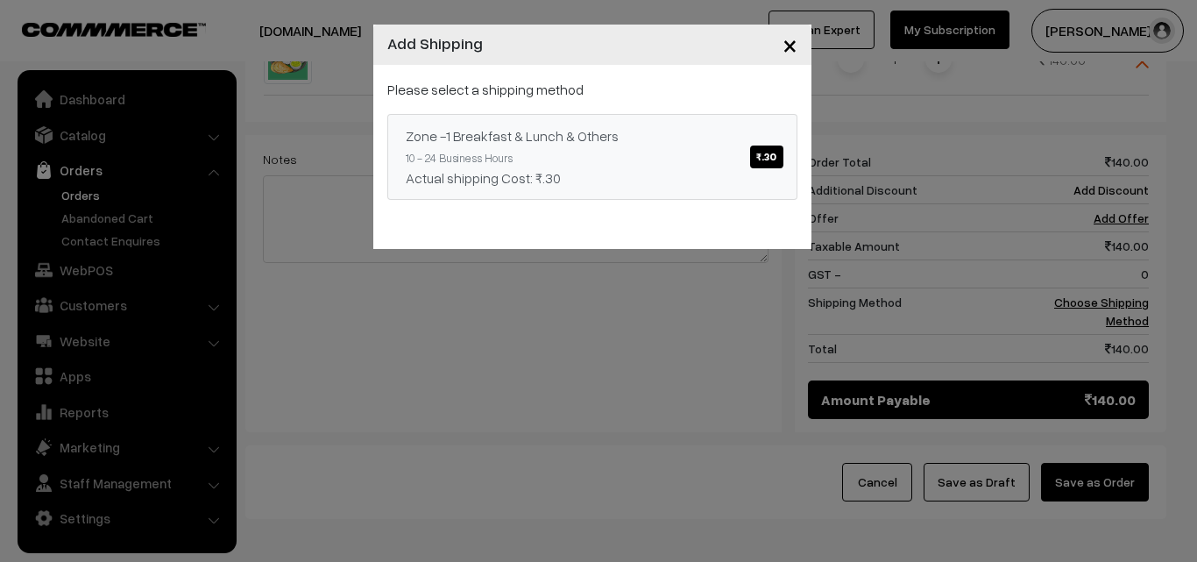
click at [616, 139] on div "Zone -1 Breakfast & Lunch & Others ₹.30" at bounding box center [592, 135] width 373 height 21
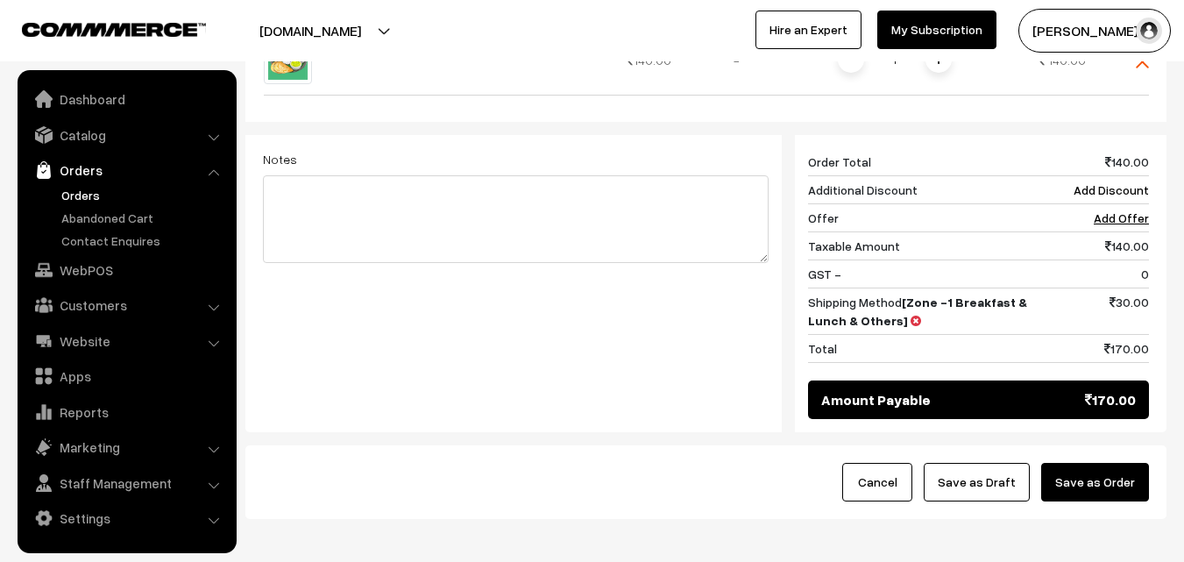
click at [1090, 463] on button "Save as Order" at bounding box center [1095, 482] width 108 height 39
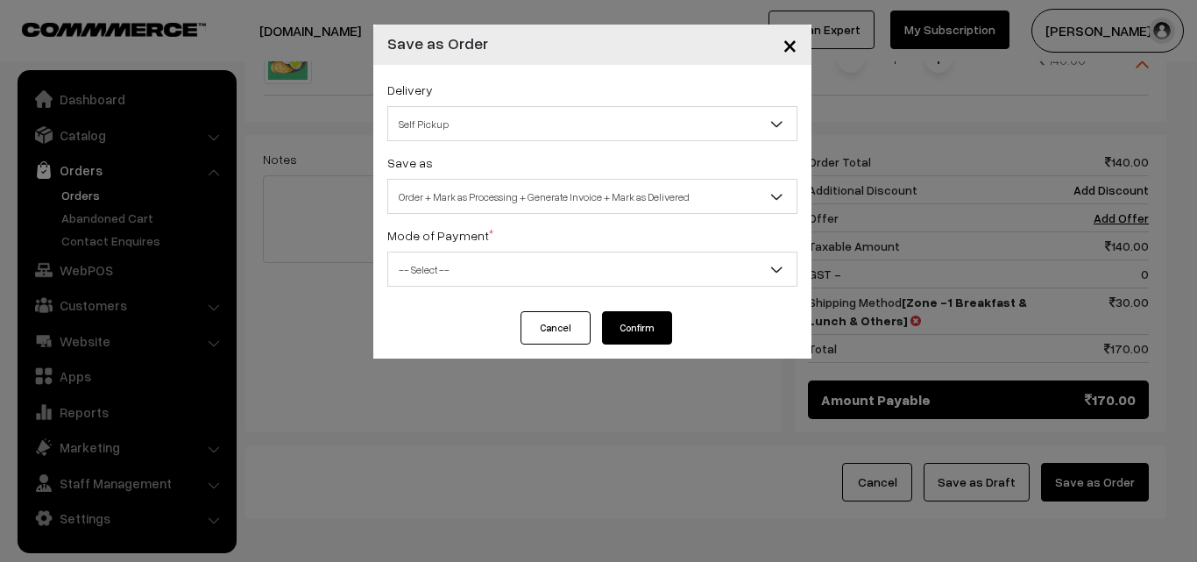
click at [620, 204] on span "Order + Mark as Processing + Generate Invoice + Mark as Delivered" at bounding box center [592, 196] width 408 height 31
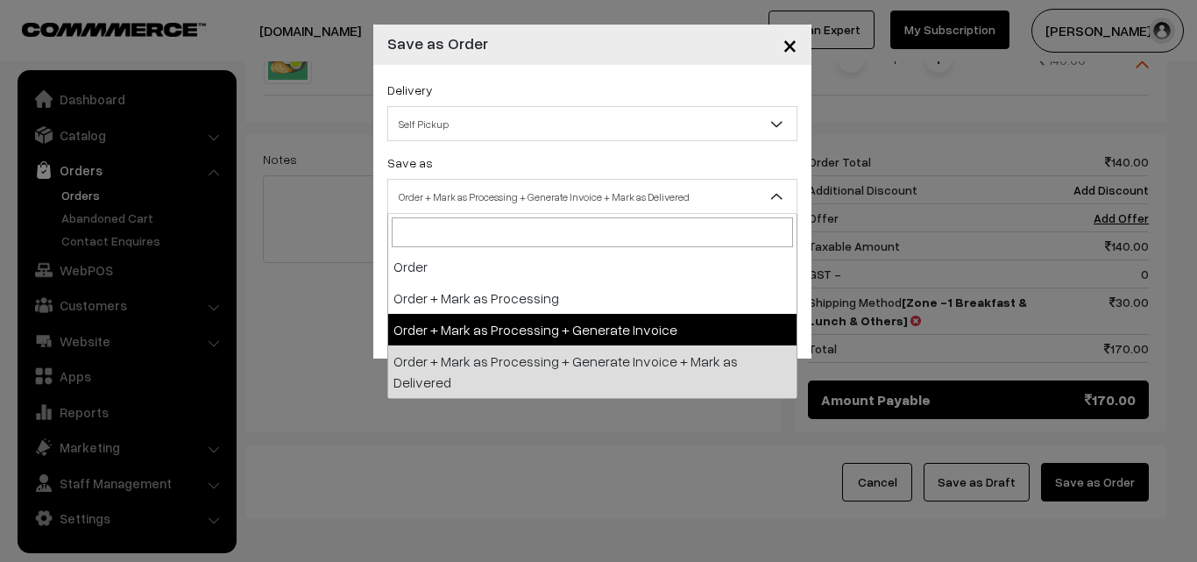
select select "3"
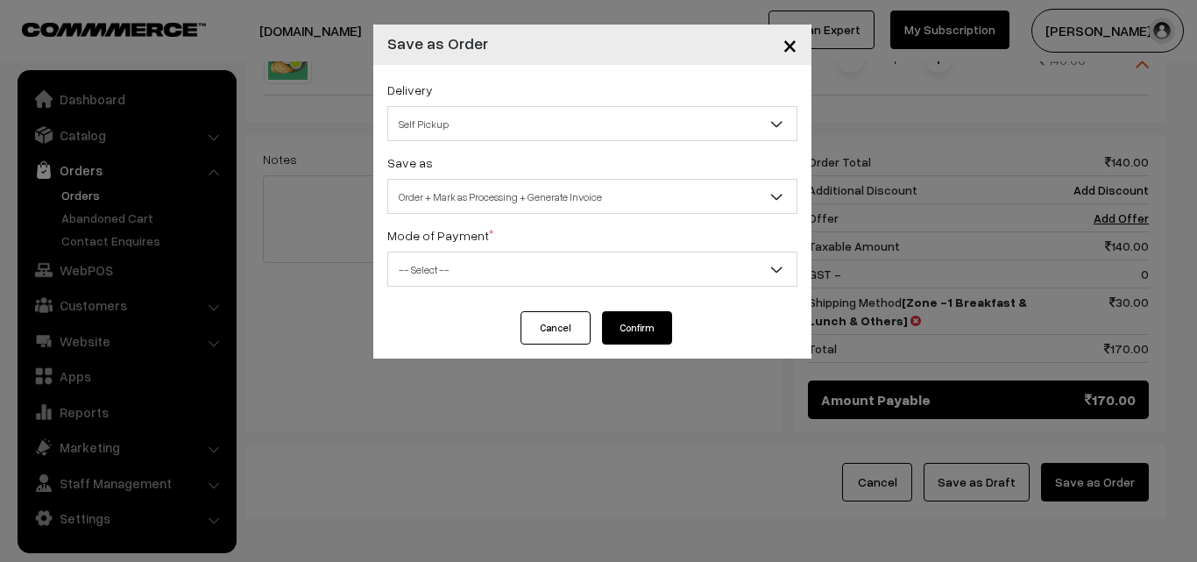
click at [554, 260] on span "-- Select --" at bounding box center [592, 269] width 408 height 31
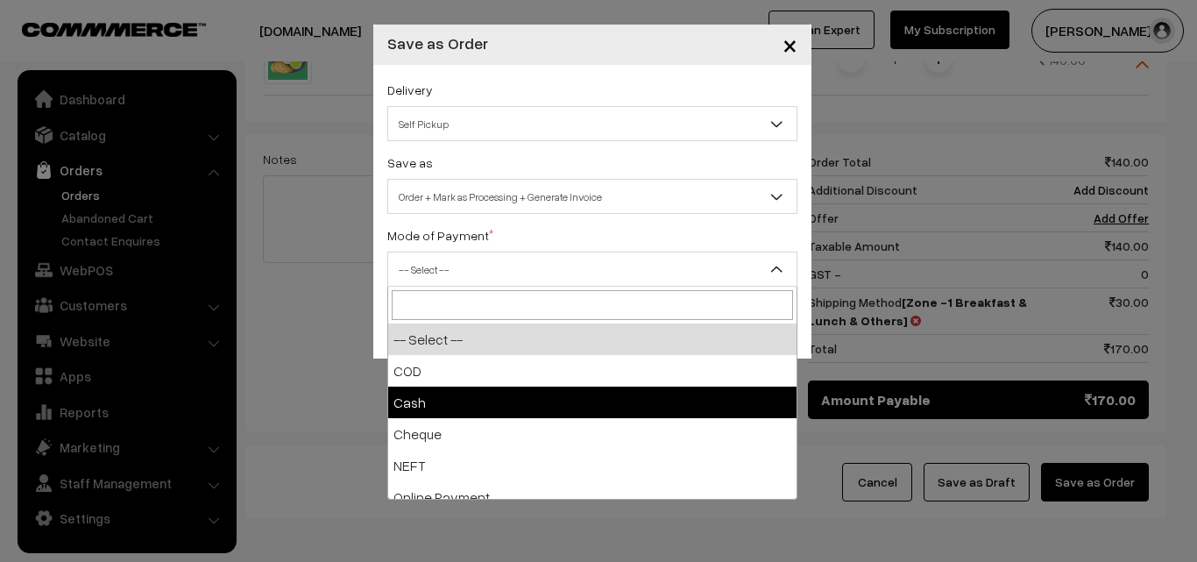
select select "2"
checkbox input "true"
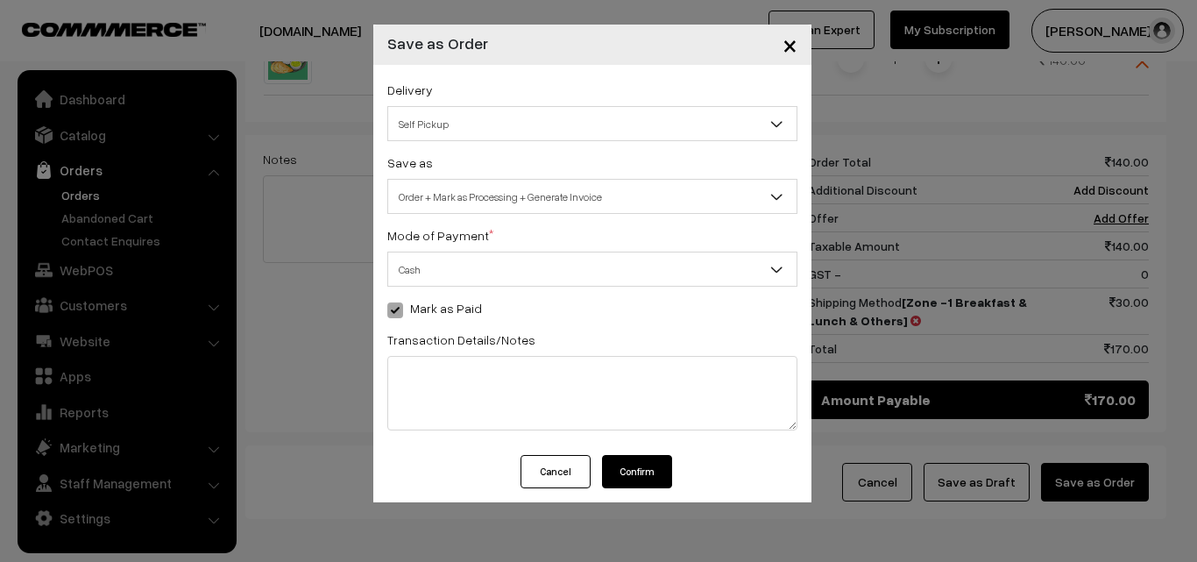
click at [642, 474] on button "Confirm" at bounding box center [637, 471] width 70 height 33
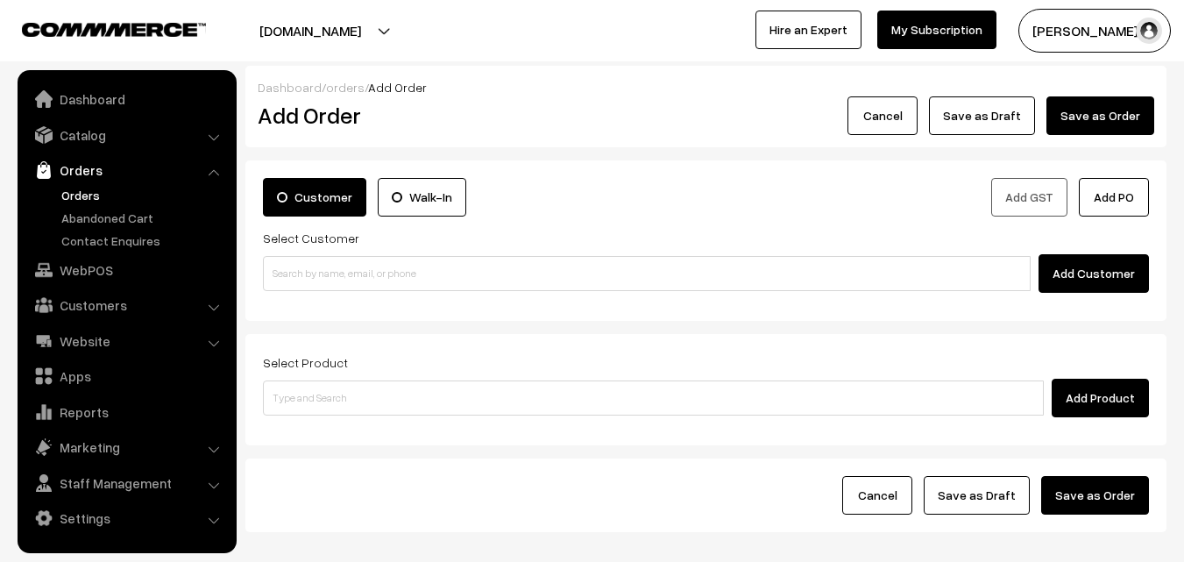
click at [77, 199] on link "Orders" at bounding box center [144, 195] width 174 height 18
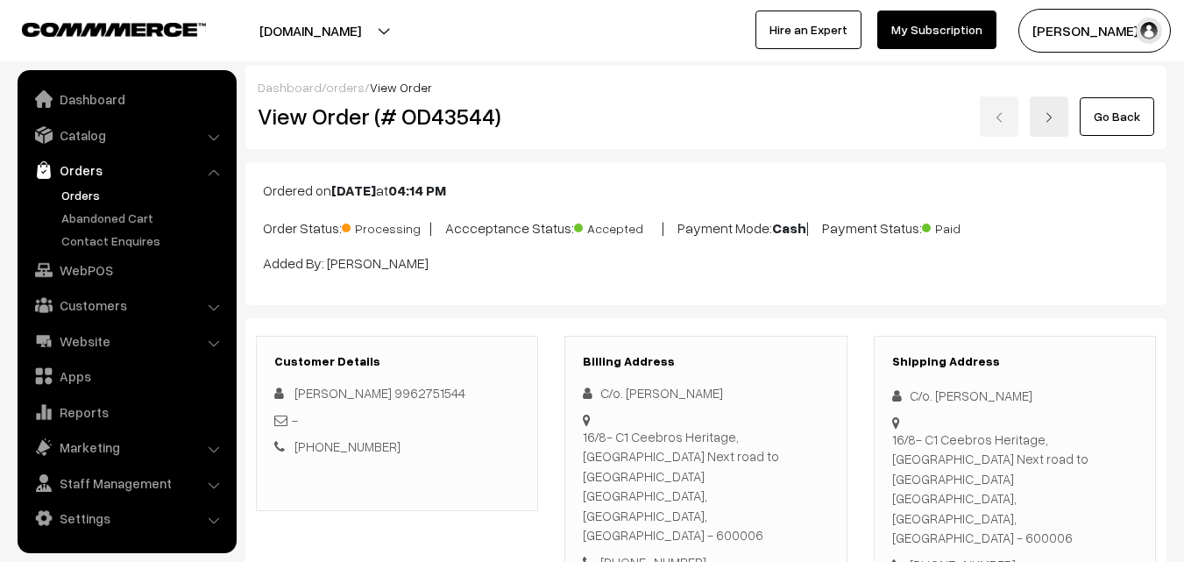
scroll to position [964, 0]
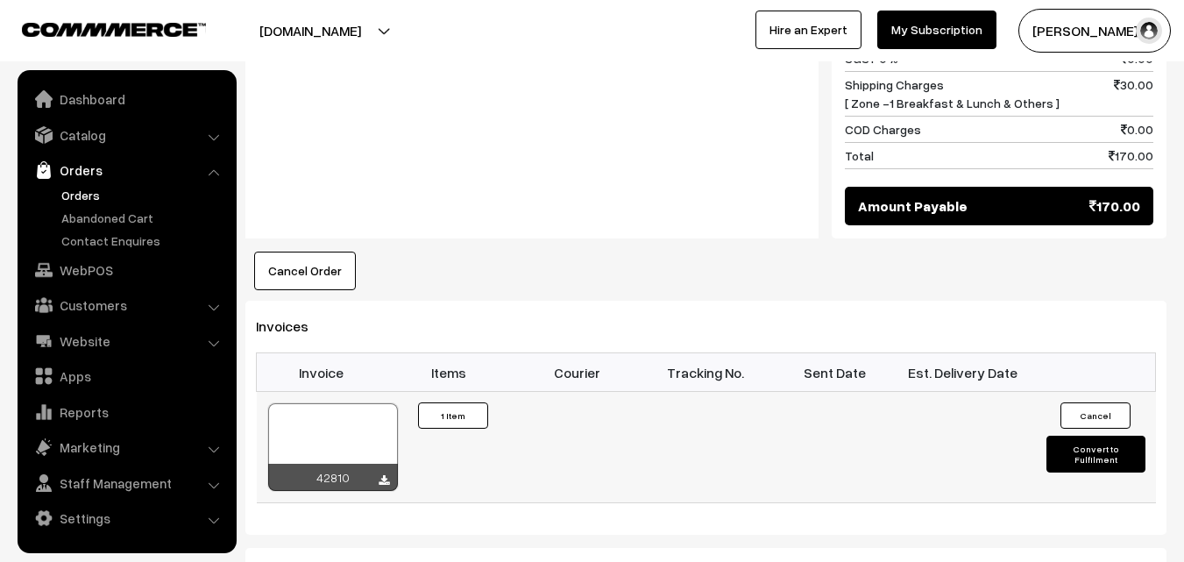
click at [344, 404] on div at bounding box center [333, 447] width 130 height 88
click at [89, 260] on link "WebPOS" at bounding box center [126, 270] width 209 height 32
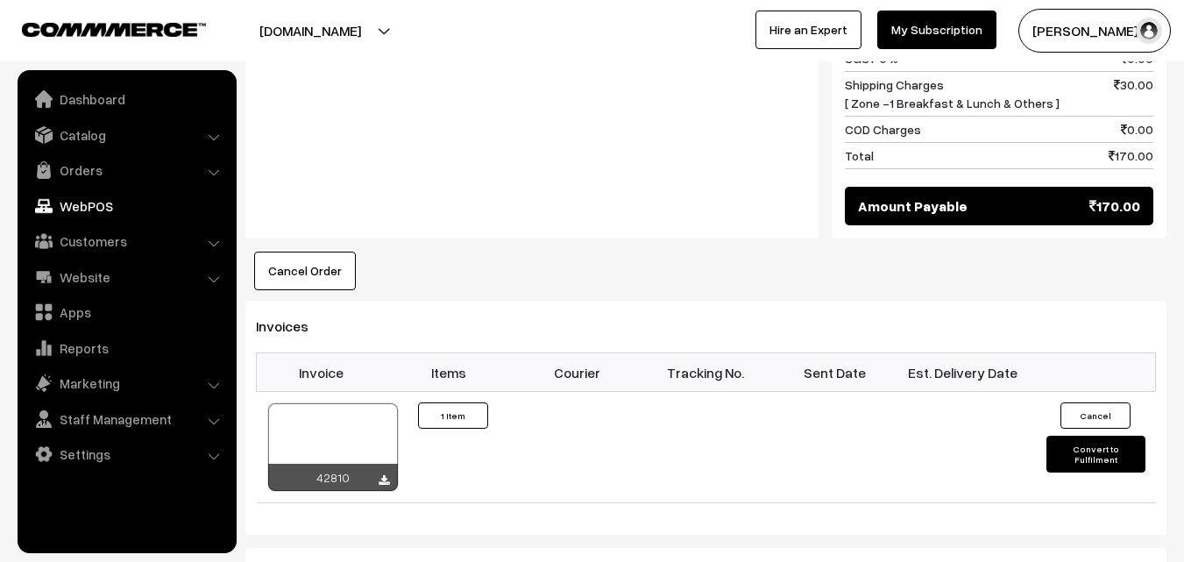
click at [113, 203] on link "WebPOS" at bounding box center [126, 206] width 209 height 32
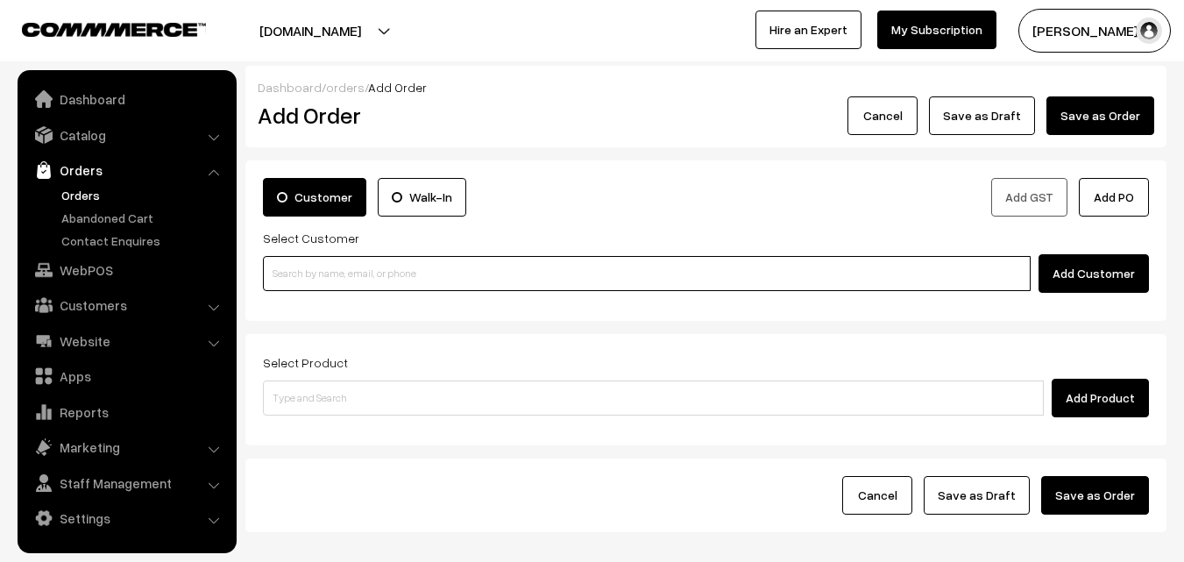
click at [349, 266] on input at bounding box center [647, 273] width 768 height 35
paste input "95513 24159"
click at [309, 271] on input "95513 24159" at bounding box center [647, 273] width 768 height 35
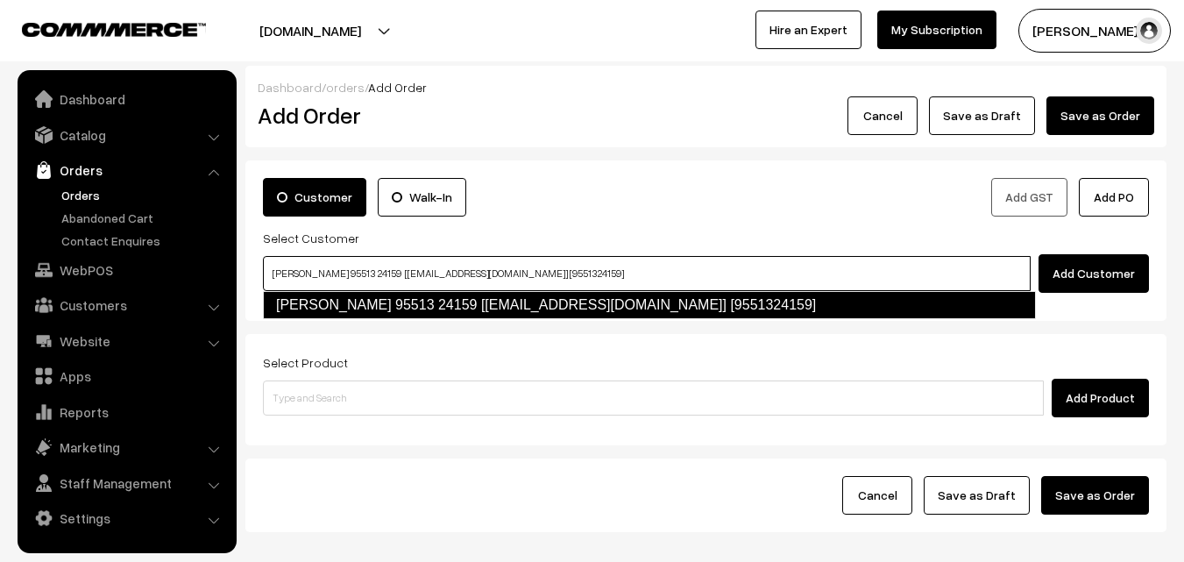
type input "[PERSON_NAME] 95513 24159 [[EMAIL_ADDRESS][DOMAIN_NAME]] [9551324159]"
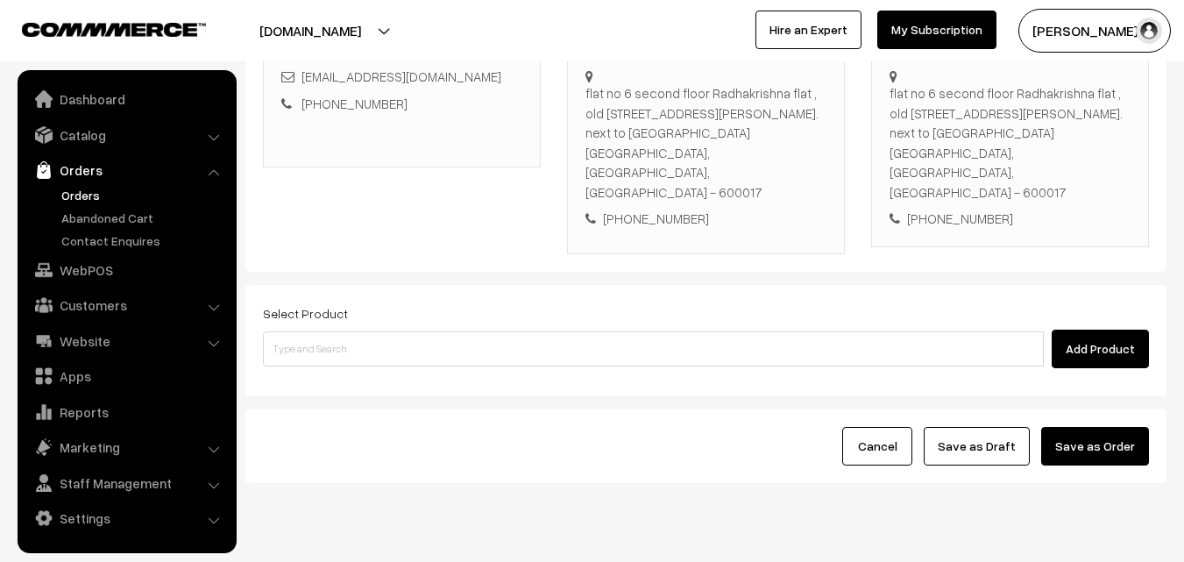
scroll to position [320, 0]
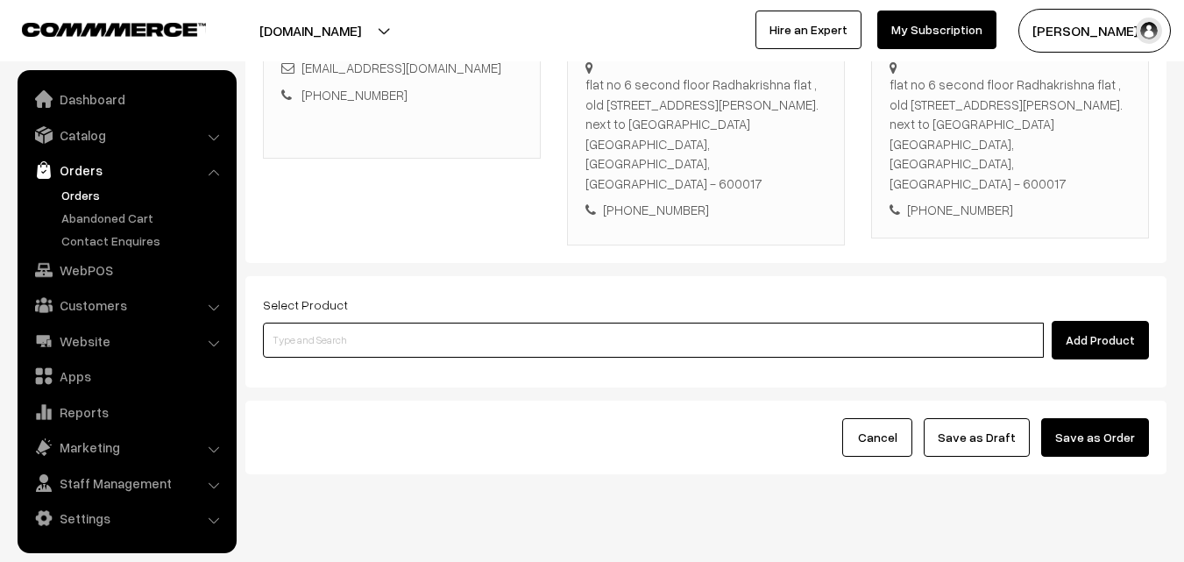
click at [583, 323] on input at bounding box center [653, 340] width 781 height 35
click at [425, 323] on input at bounding box center [653, 340] width 781 height 35
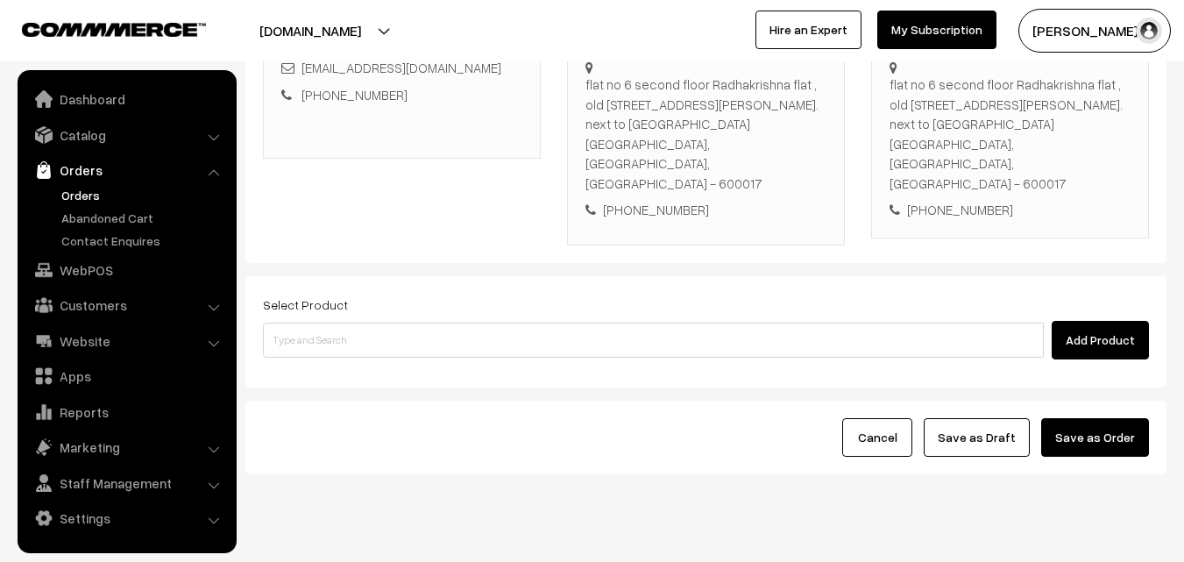
click at [439, 294] on div "Select Product Add Product" at bounding box center [706, 327] width 886 height 66
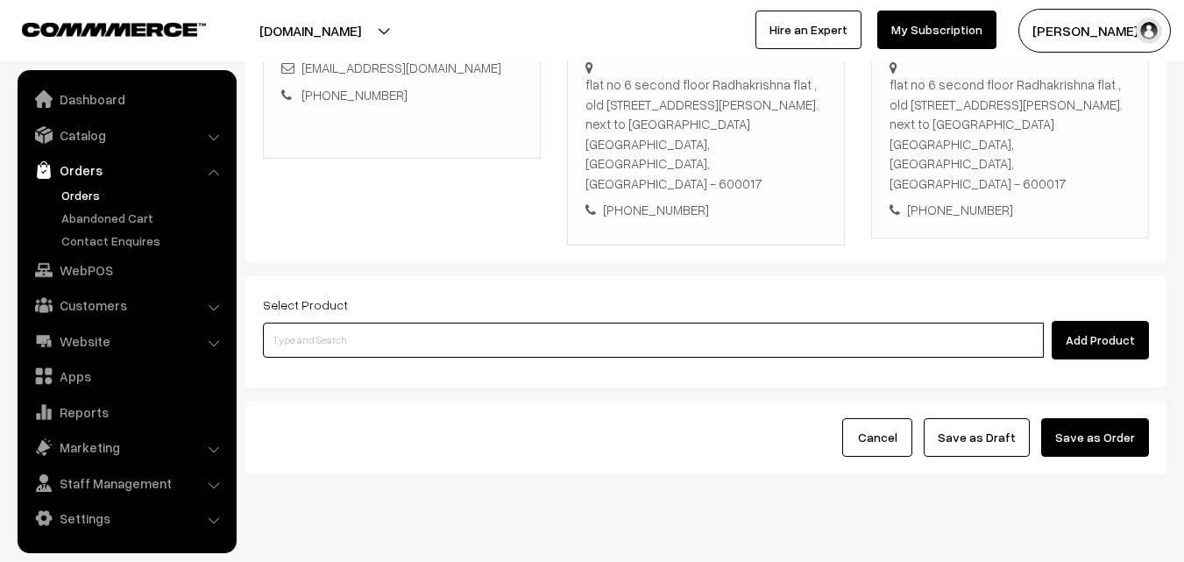
click at [437, 323] on input at bounding box center [653, 340] width 781 height 35
click at [531, 323] on input at bounding box center [653, 340] width 781 height 35
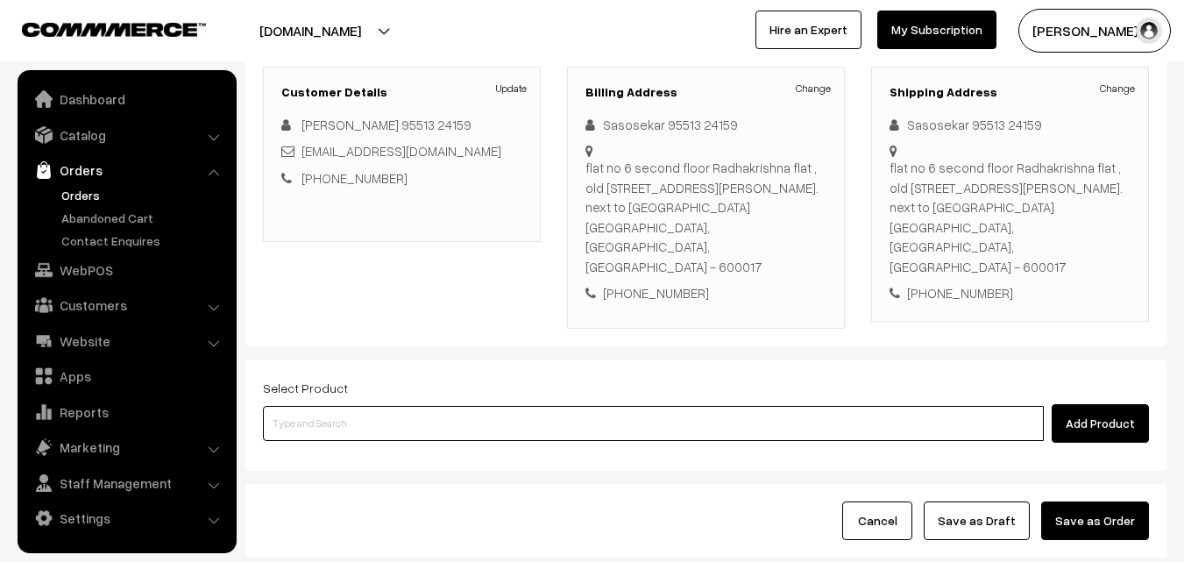
scroll to position [145, 0]
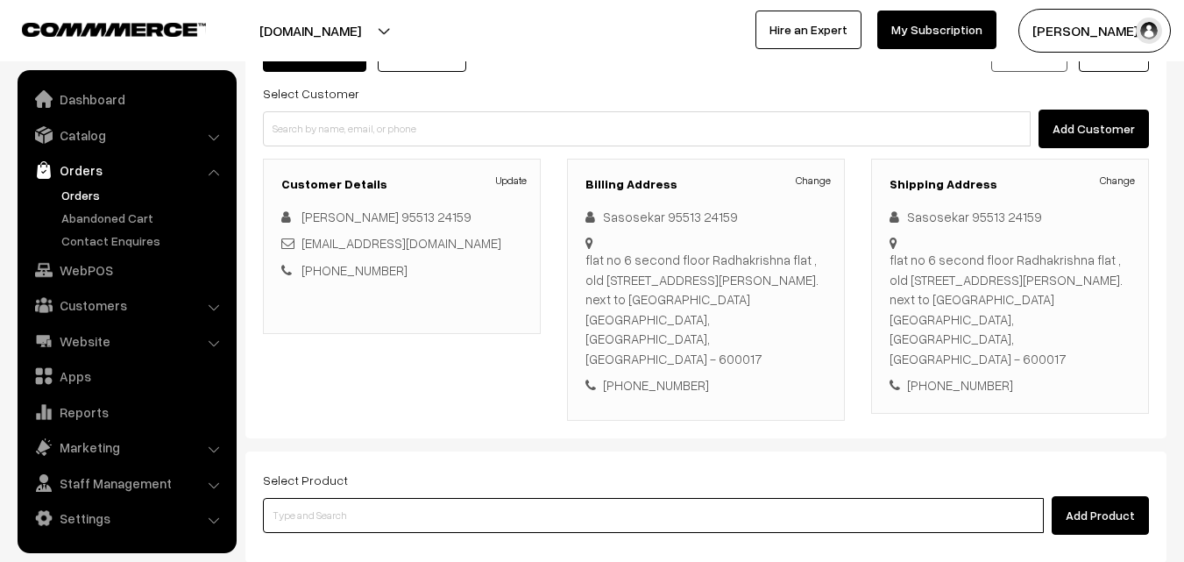
click at [427, 498] on input at bounding box center [653, 515] width 781 height 35
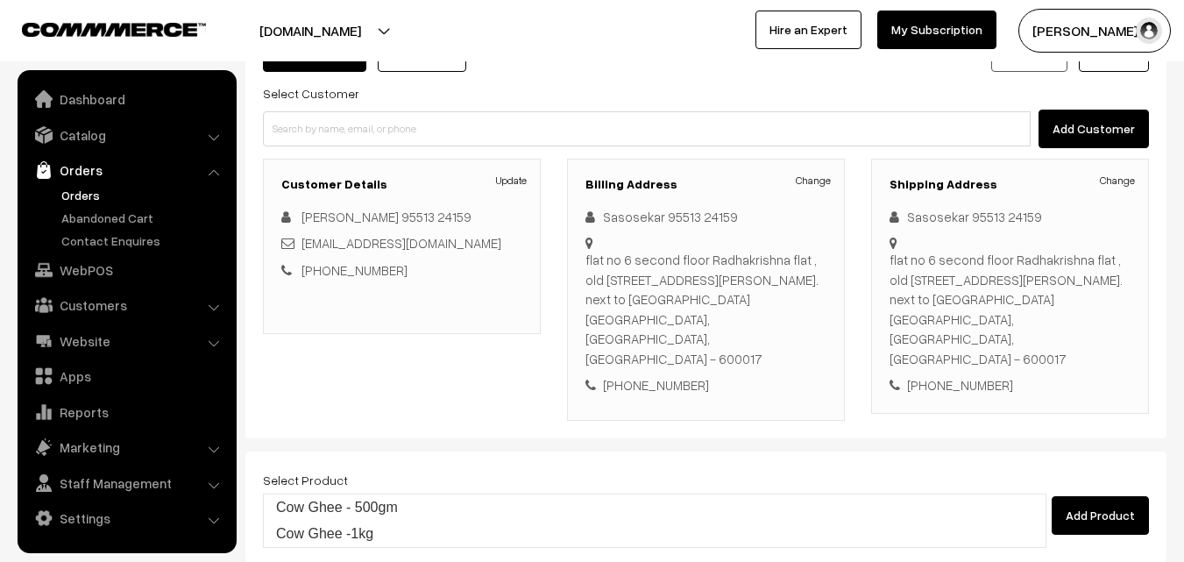
type input "Cow Ghee -1kg"
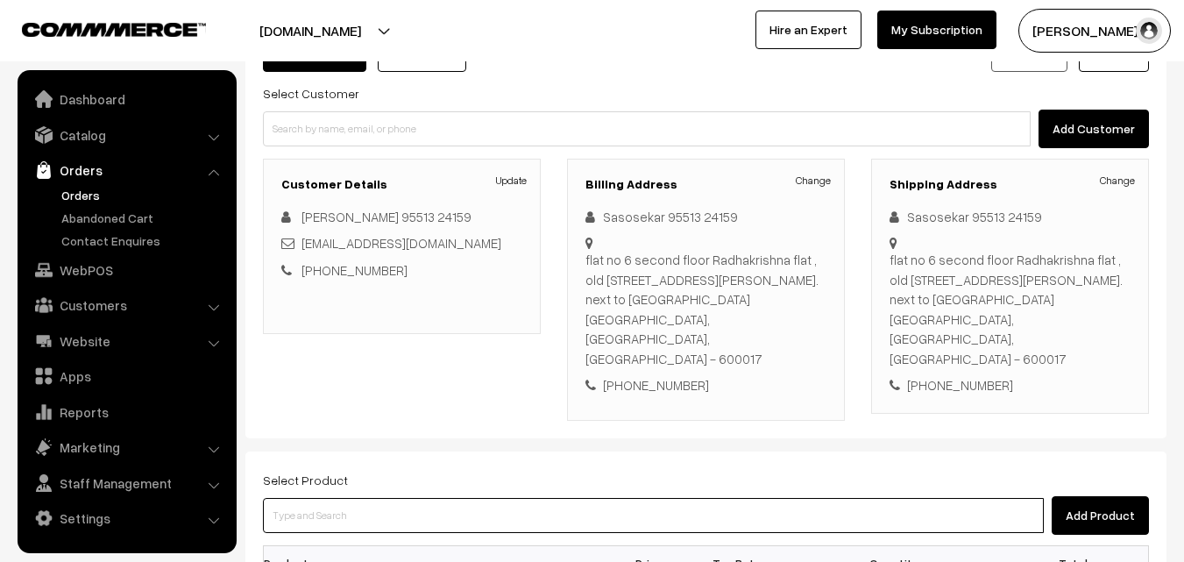
click at [427, 498] on input at bounding box center [653, 515] width 781 height 35
type input "Cow Ghee - 500gm"
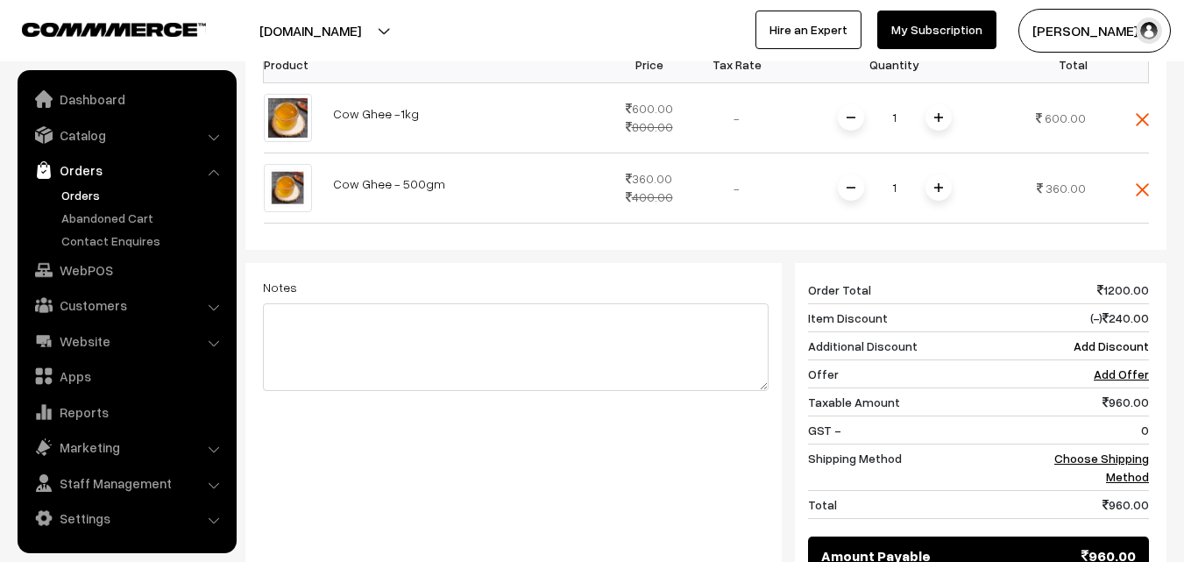
scroll to position [671, 0]
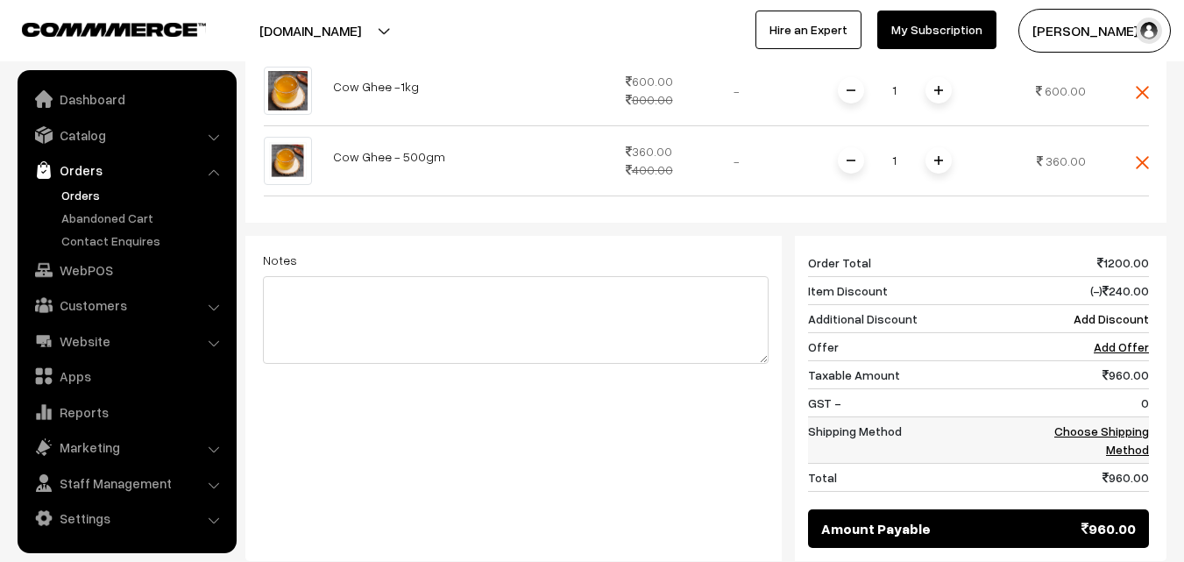
click at [1135, 423] on link "Choose Shipping Method" at bounding box center [1101, 439] width 95 height 33
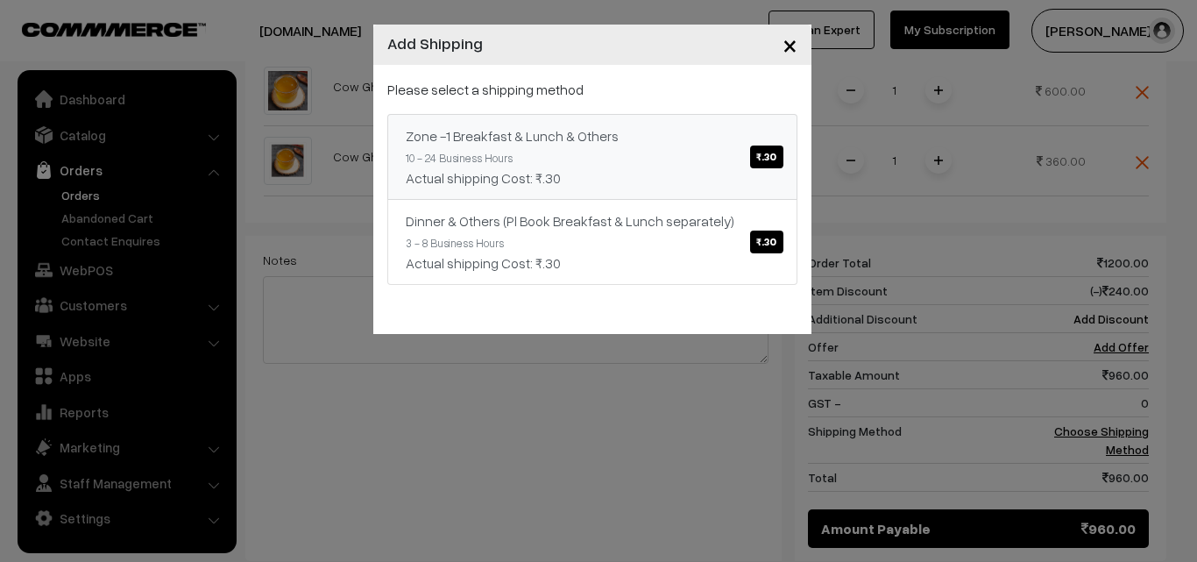
click at [663, 118] on link "Zone -1 Breakfast & Lunch & Others ₹.30 10 - 24 Business Hours Actual shipping …" at bounding box center [592, 157] width 410 height 86
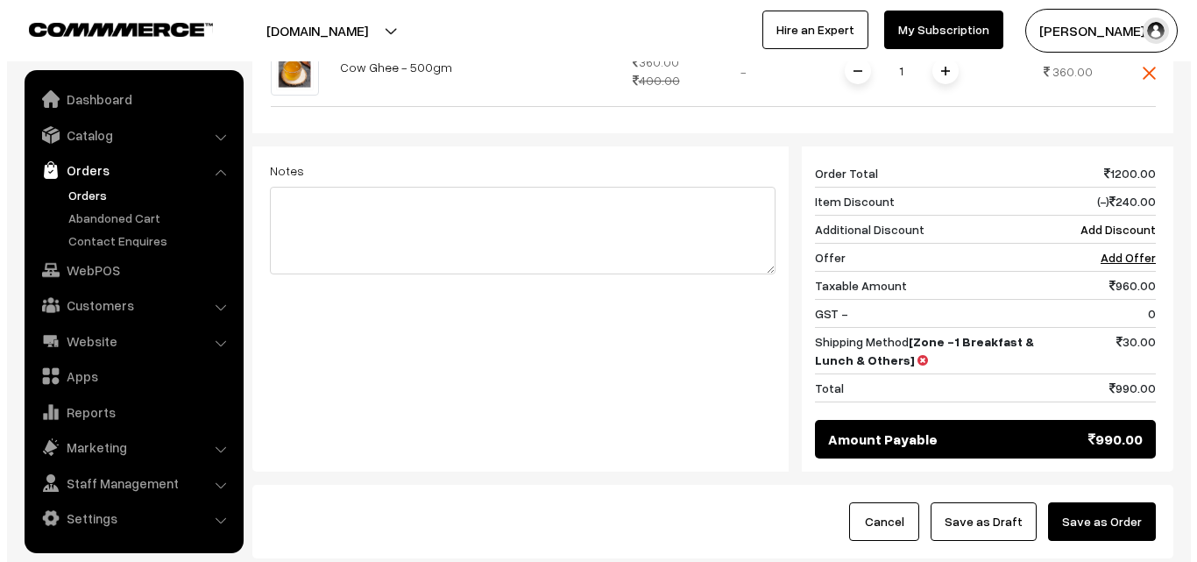
scroll to position [844, 0]
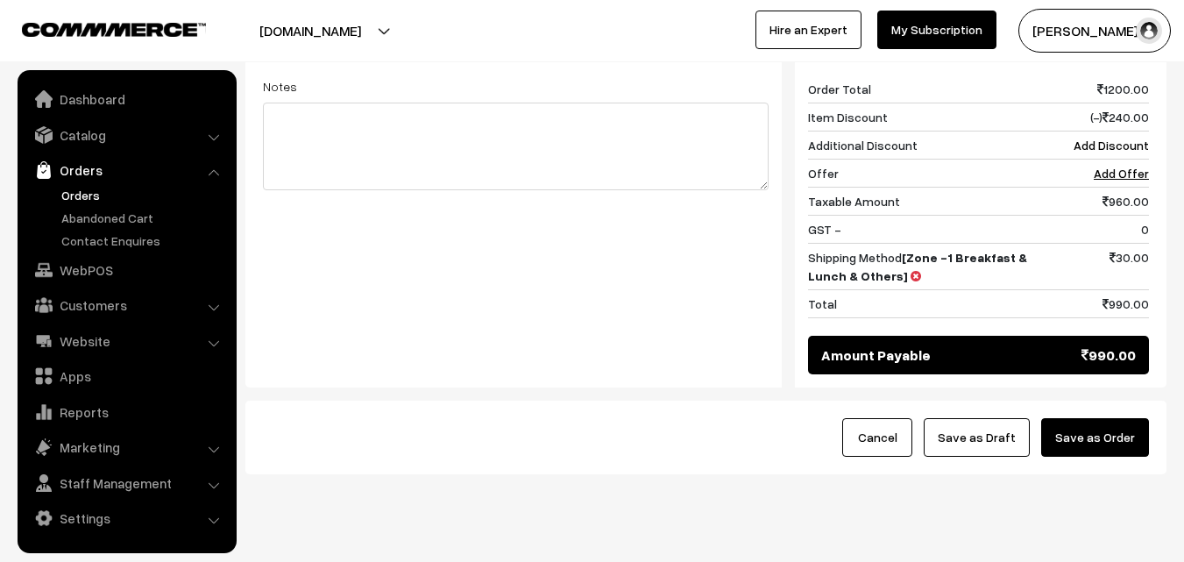
click at [1095, 418] on button "Save as Order" at bounding box center [1095, 437] width 108 height 39
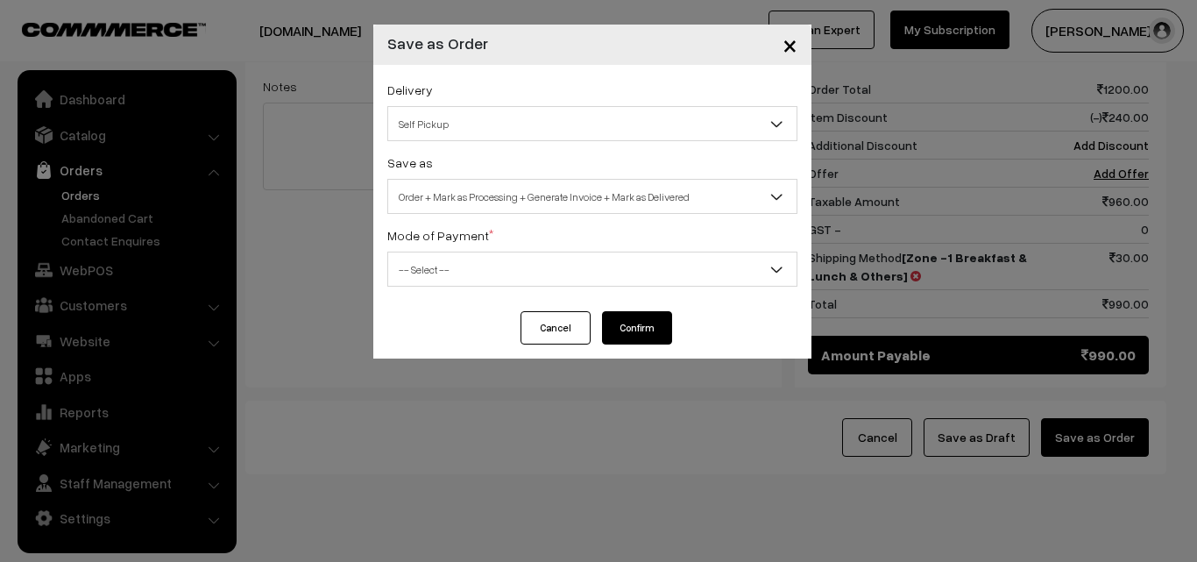
click at [517, 181] on span "Order + Mark as Processing + Generate Invoice + Mark as Delivered" at bounding box center [592, 196] width 408 height 31
click at [493, 200] on span "Order + Mark as Processing" at bounding box center [592, 196] width 408 height 31
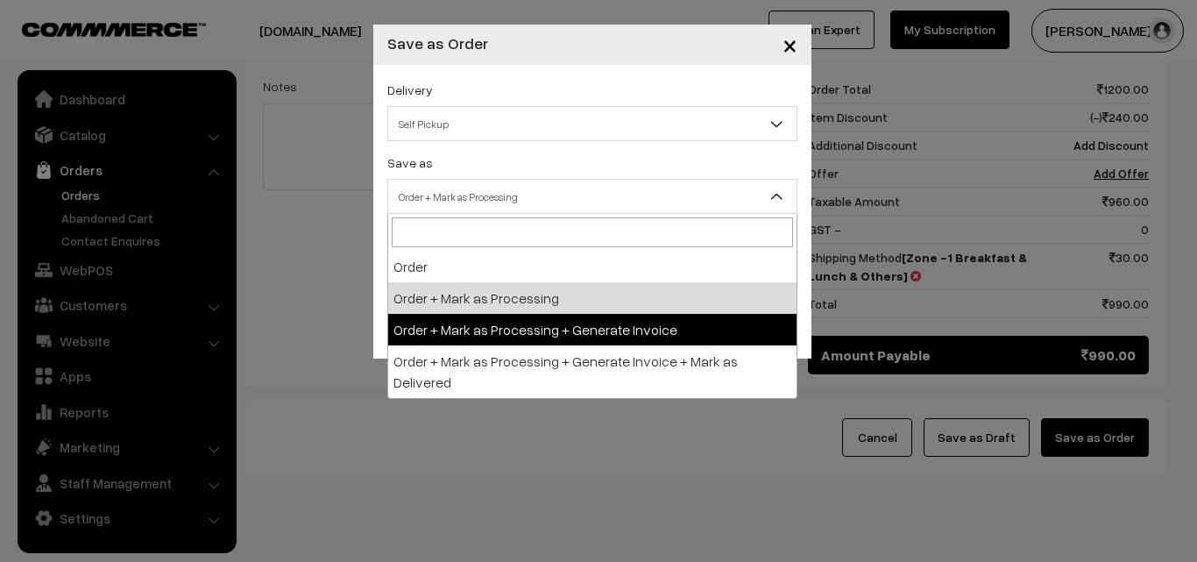
select select "3"
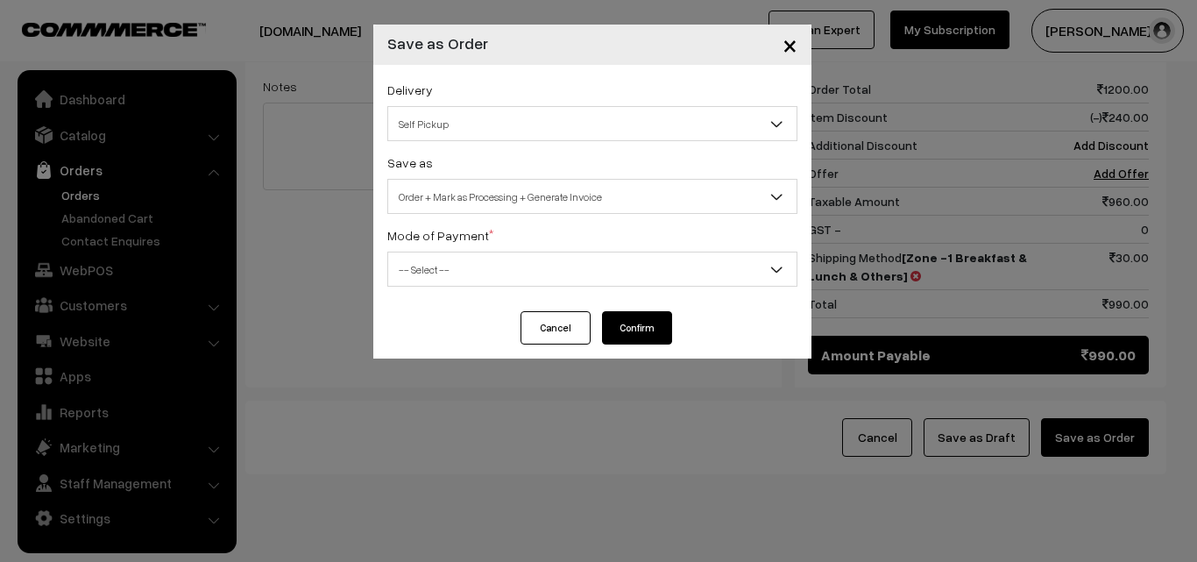
click at [486, 252] on div "Mode of Payment * -- Select -- COD Cash Cheque NEFT Online Payment DD Others --…" at bounding box center [592, 255] width 410 height 62
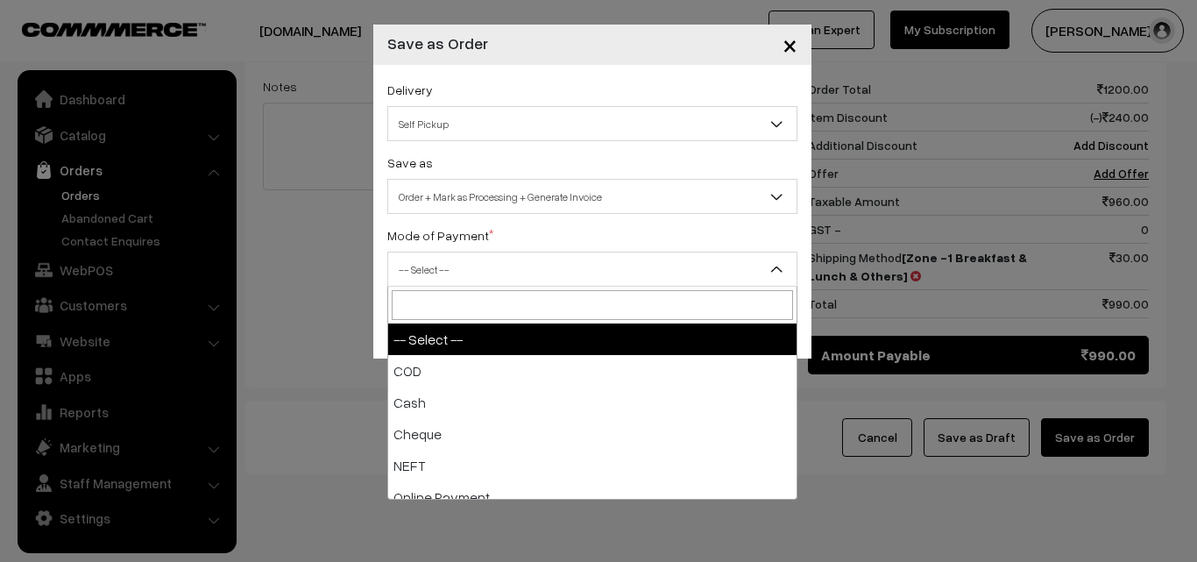
click at [479, 268] on span "-- Select --" at bounding box center [592, 269] width 408 height 31
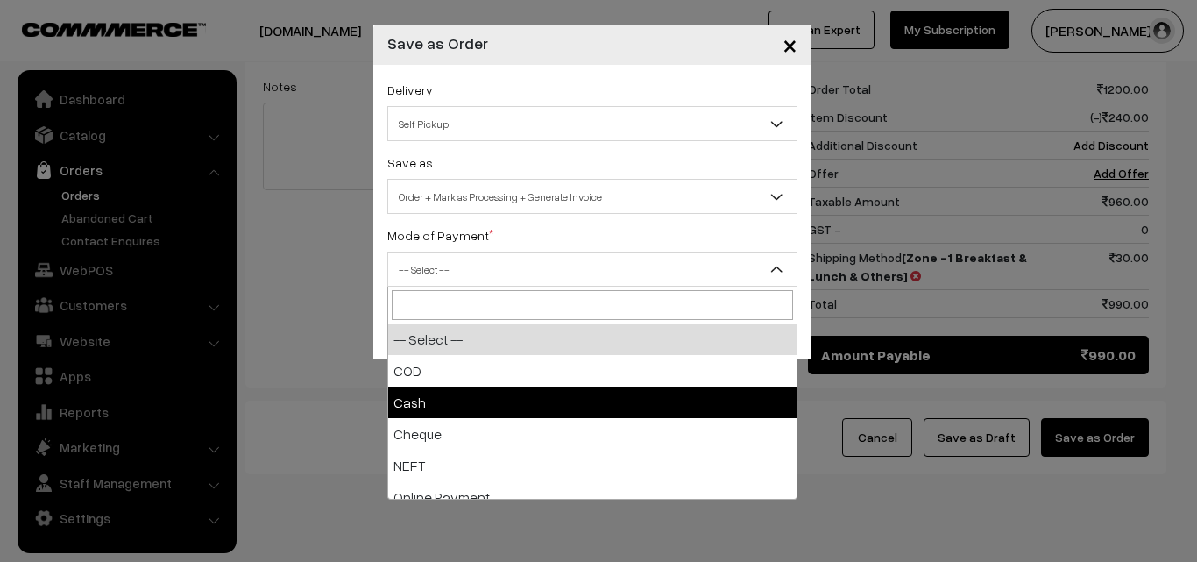
select select "2"
checkbox input "true"
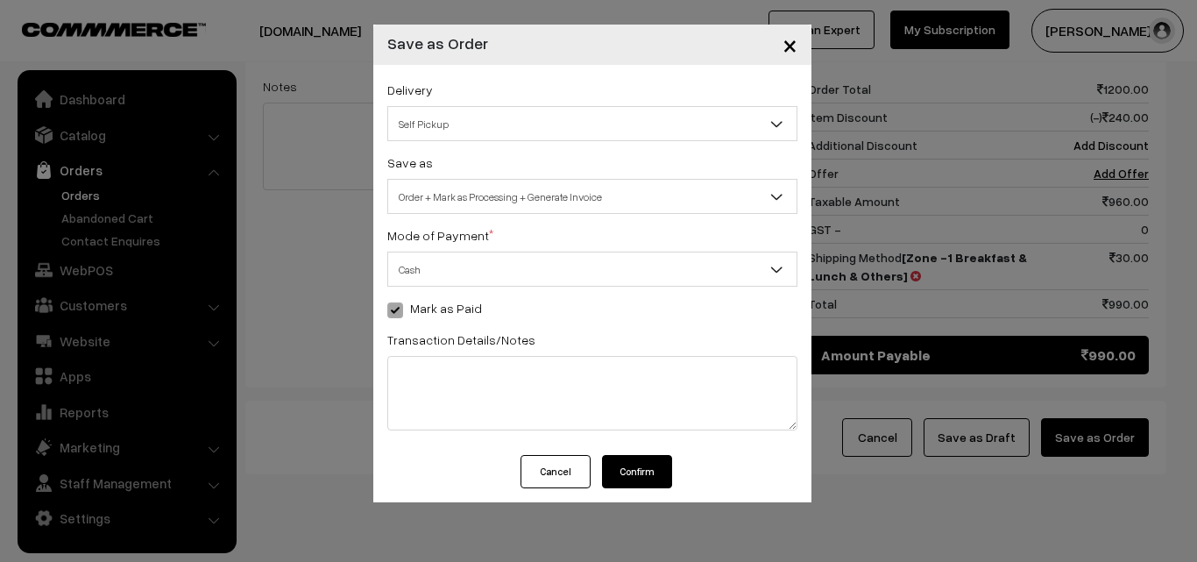
click at [623, 468] on button "Confirm" at bounding box center [637, 471] width 70 height 33
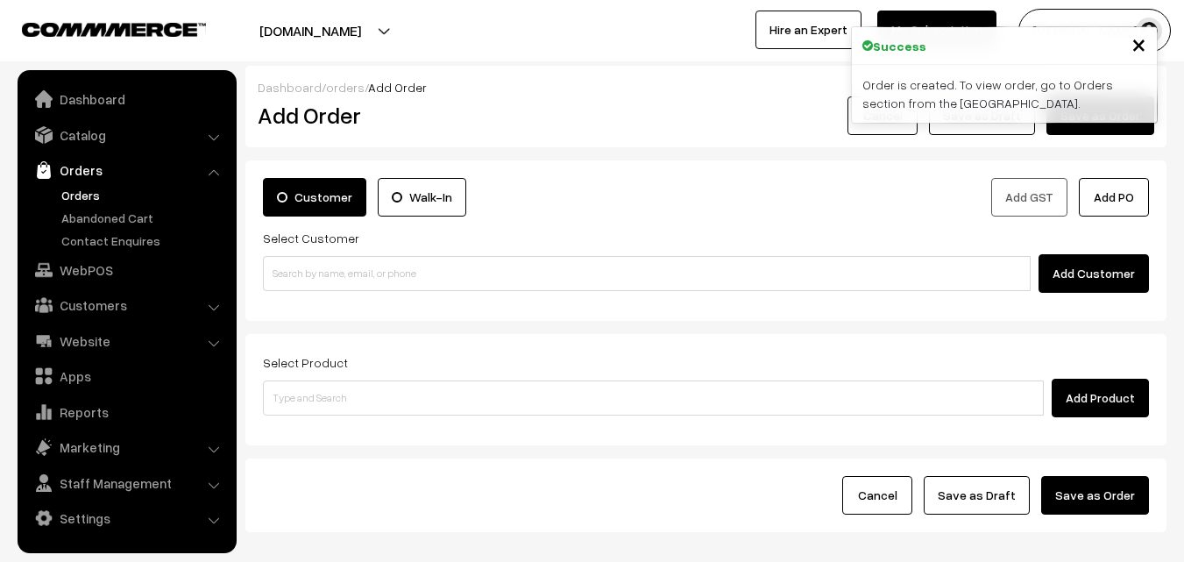
click at [81, 195] on link "Orders" at bounding box center [144, 195] width 174 height 18
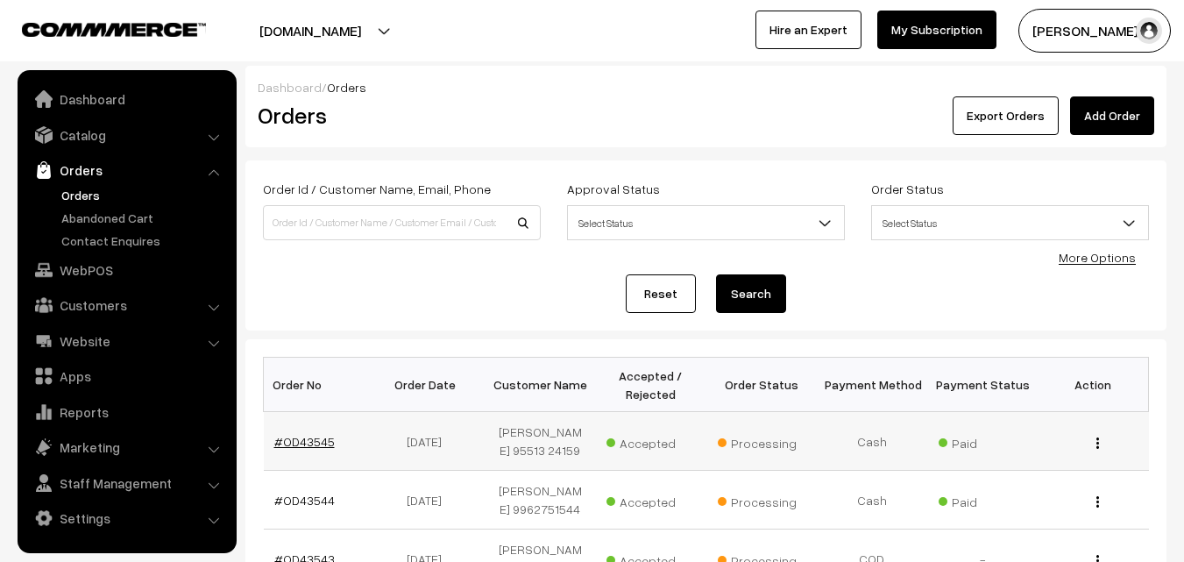
click at [312, 436] on link "#OD43545" at bounding box center [304, 441] width 60 height 15
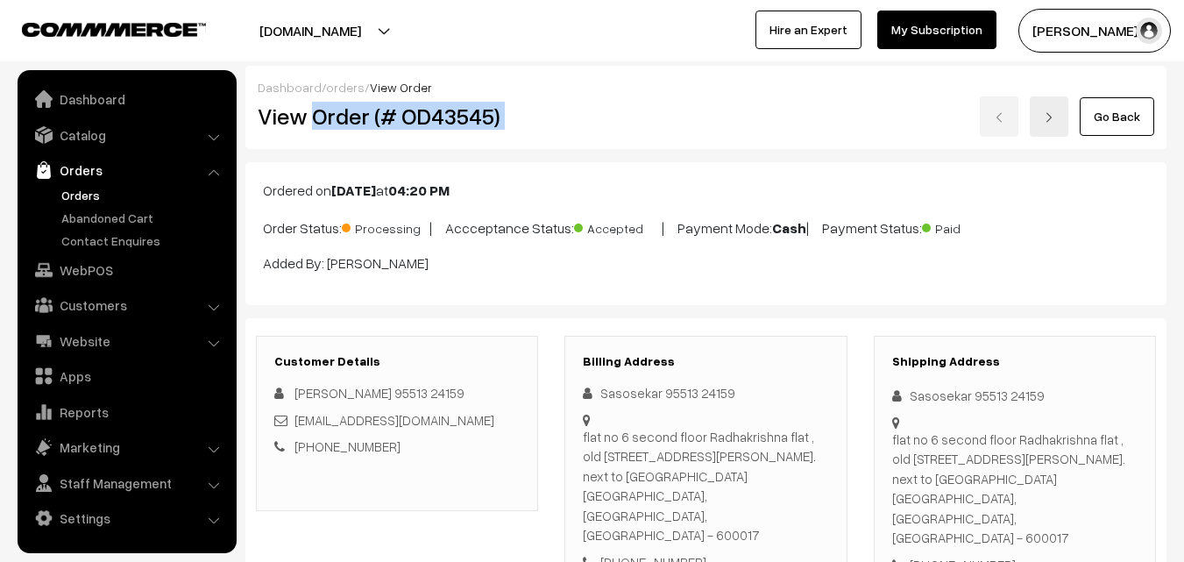
drag, startPoint x: 315, startPoint y: 114, endPoint x: 661, endPoint y: 98, distance: 346.6
click at [667, 102] on div "View Order (# OD43545) Go Back" at bounding box center [706, 116] width 923 height 40
copy div "Order (# OD43545)"
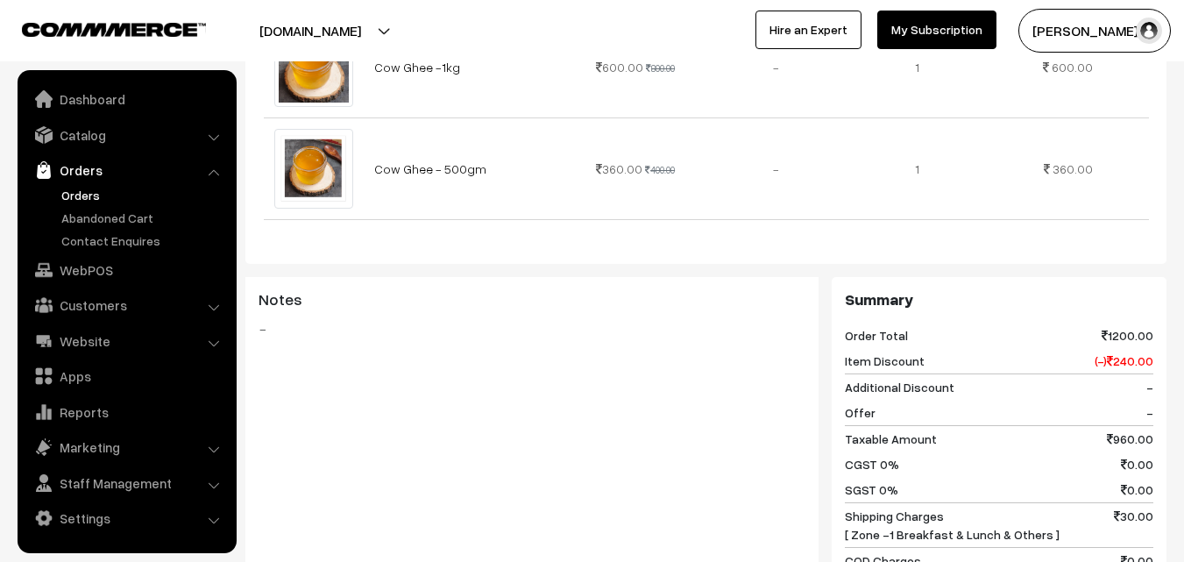
scroll to position [786, 0]
